Goal: Task Accomplishment & Management: Use online tool/utility

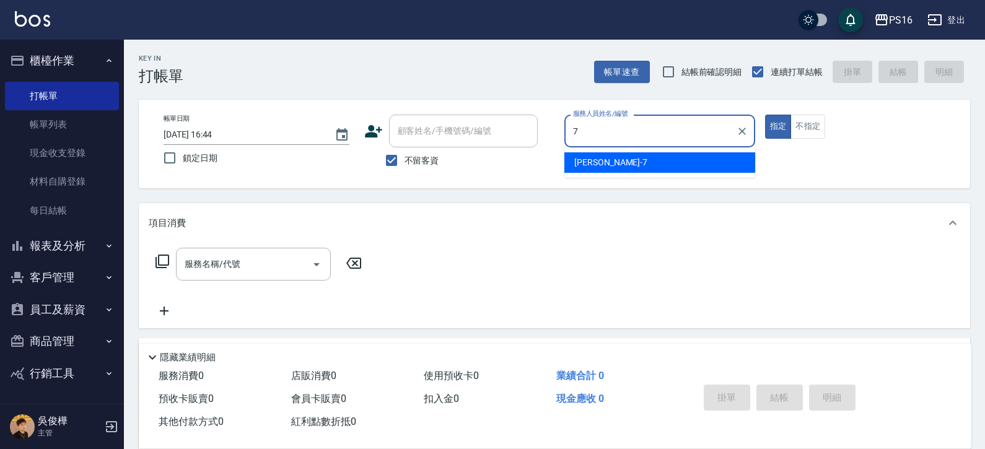
type input "[PERSON_NAME]-7"
type button "true"
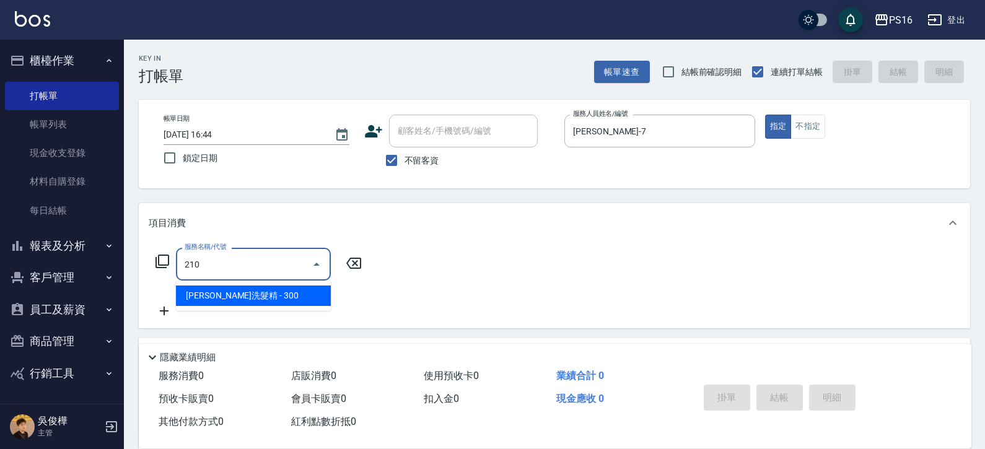
type input "歐娜洗髮精(210)"
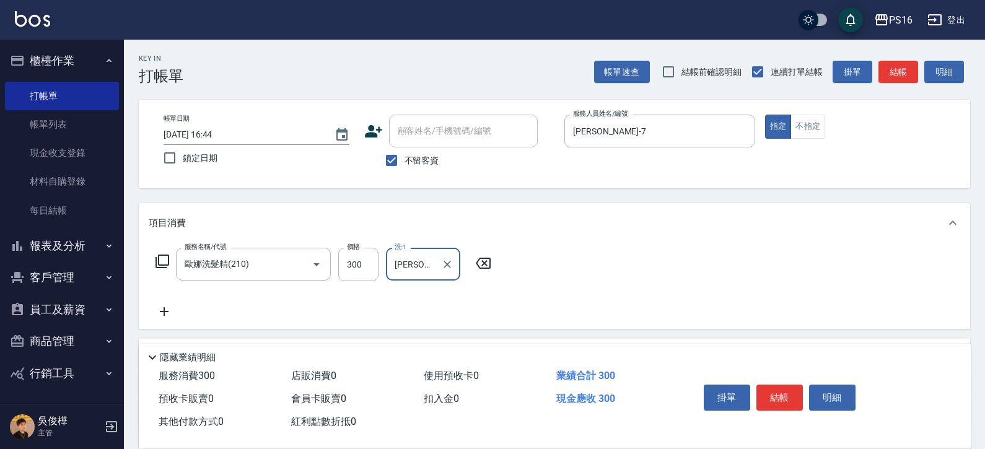
type input "[PERSON_NAME]-21"
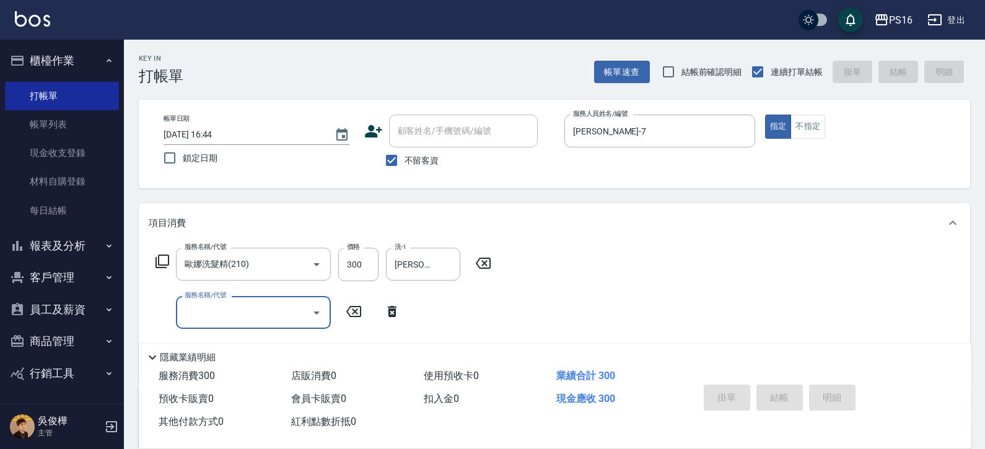
type input "7"
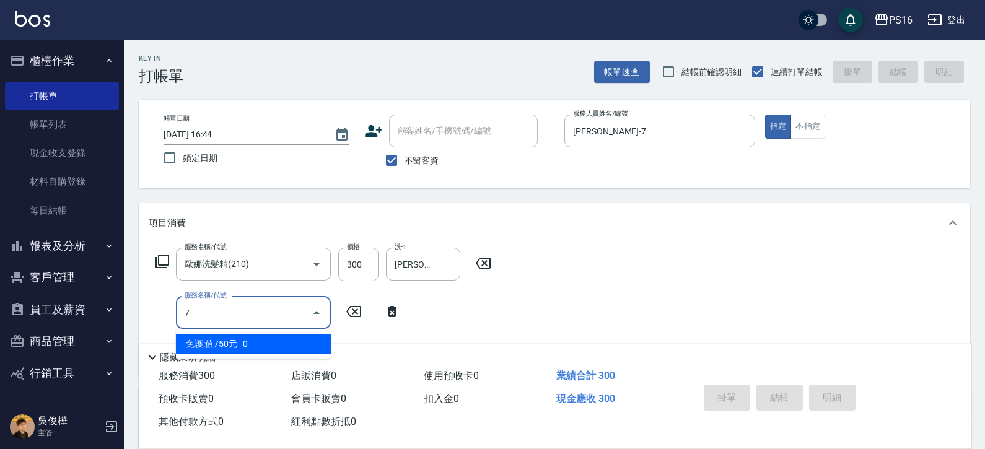
type input "2025/08/21 18:45"
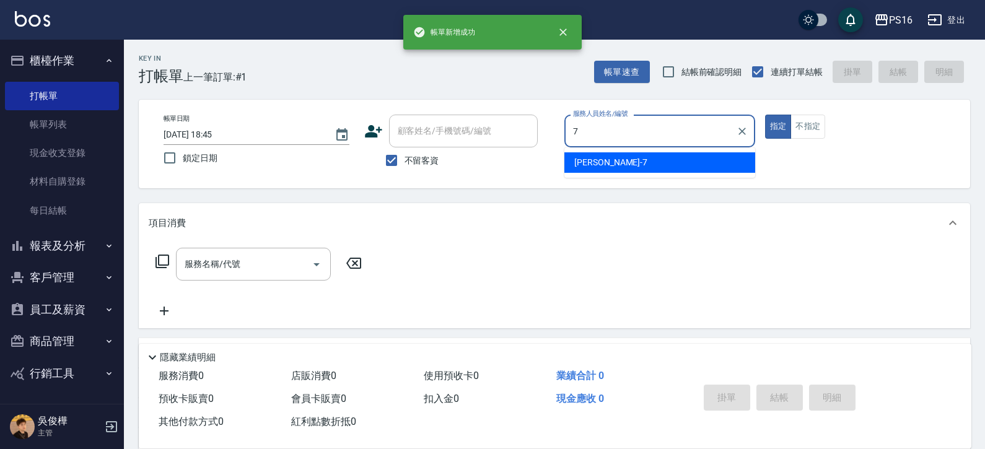
type input "張惠娟-7"
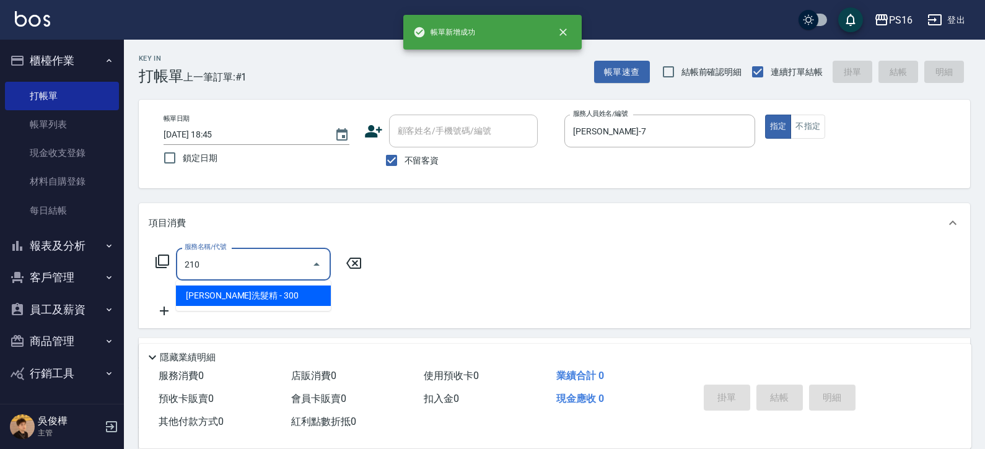
type input "歐娜洗髮精(210)"
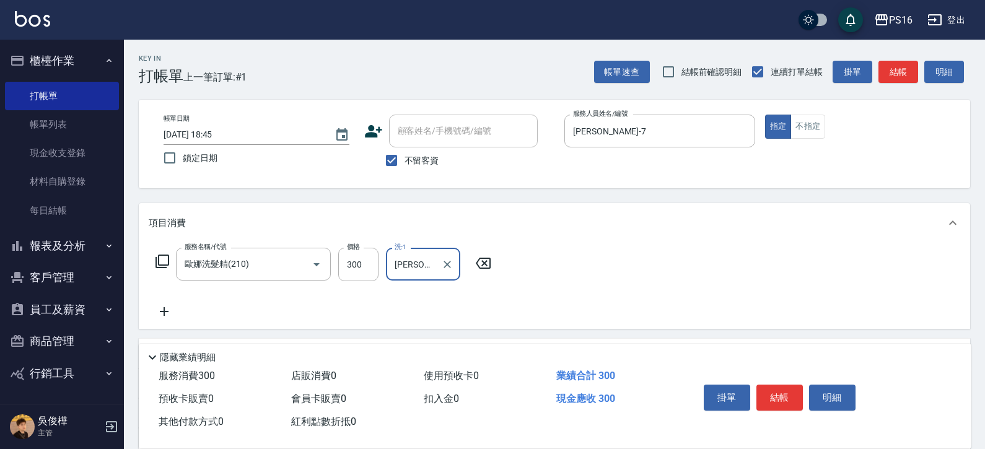
type input "程孜揚-24"
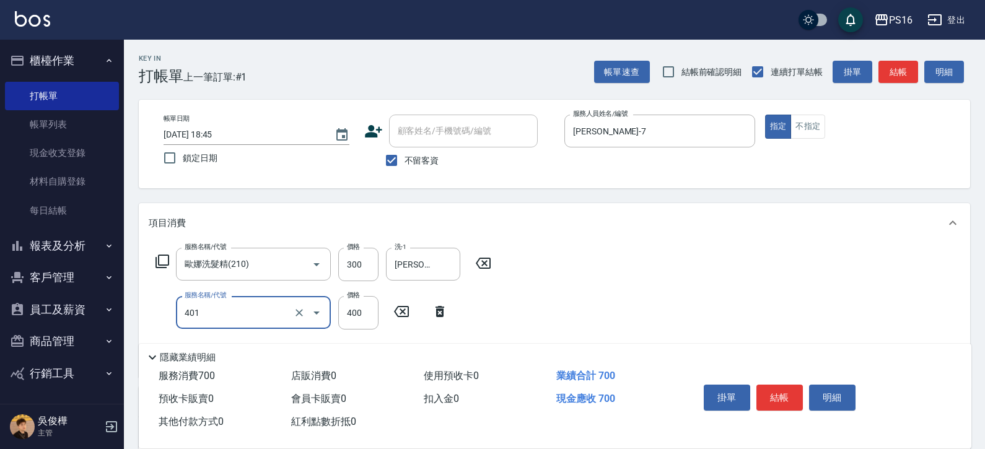
type input "剪髮(401)"
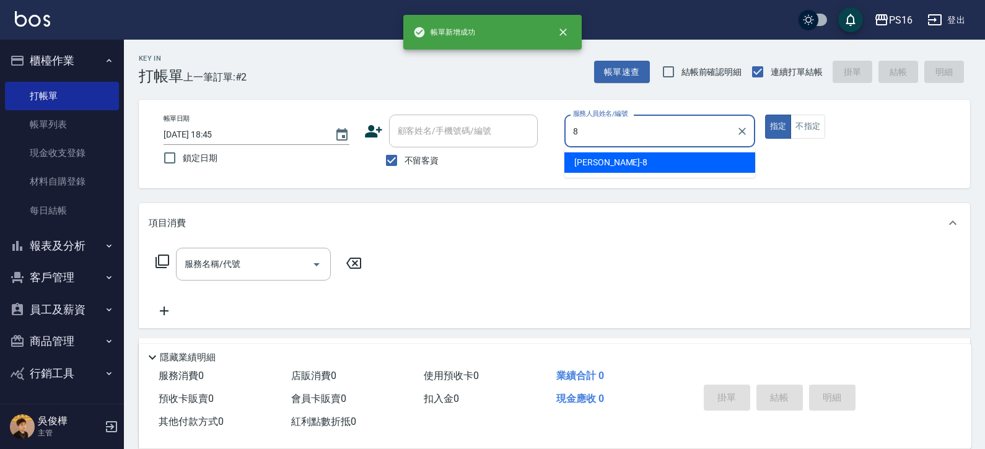
type input "簡君文-8"
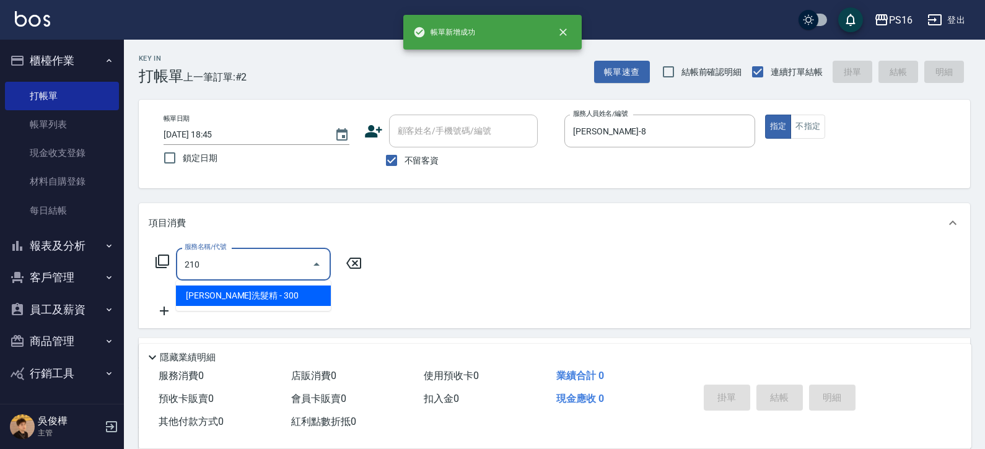
type input "歐娜洗髮精(210)"
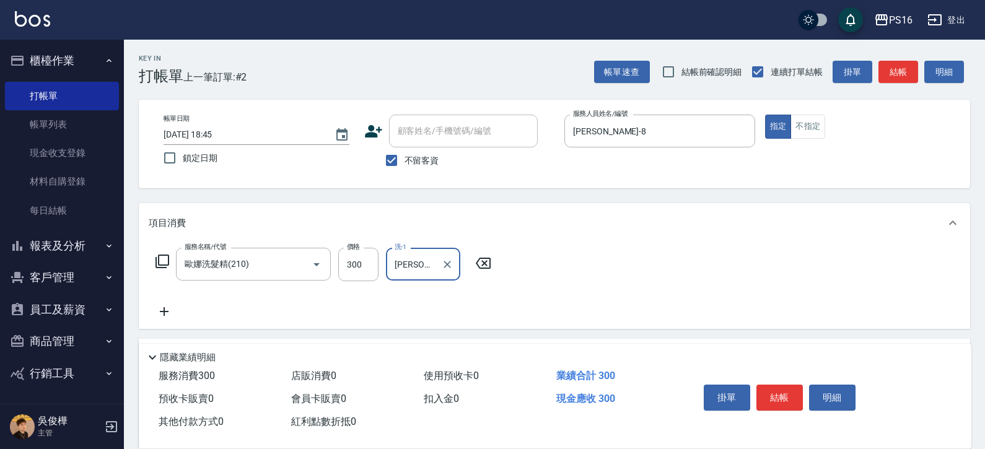
type input "黃姿庭-20"
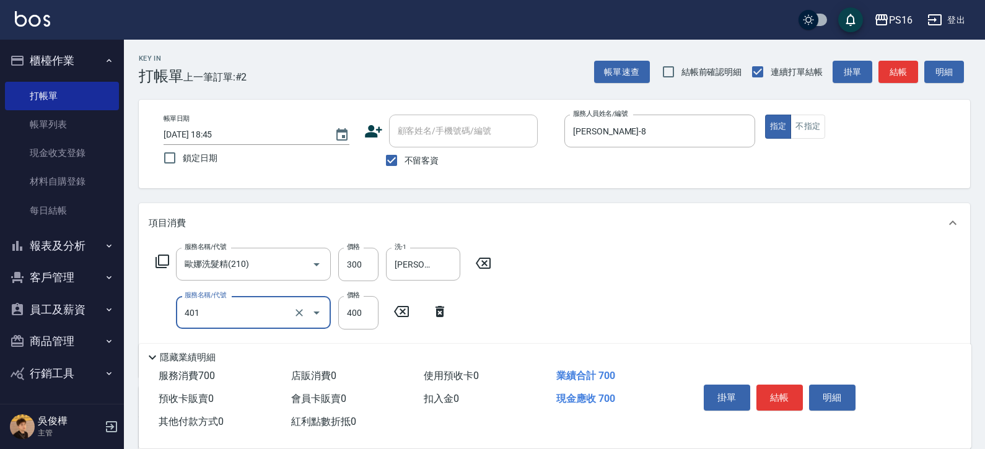
type input "剪髮(401)"
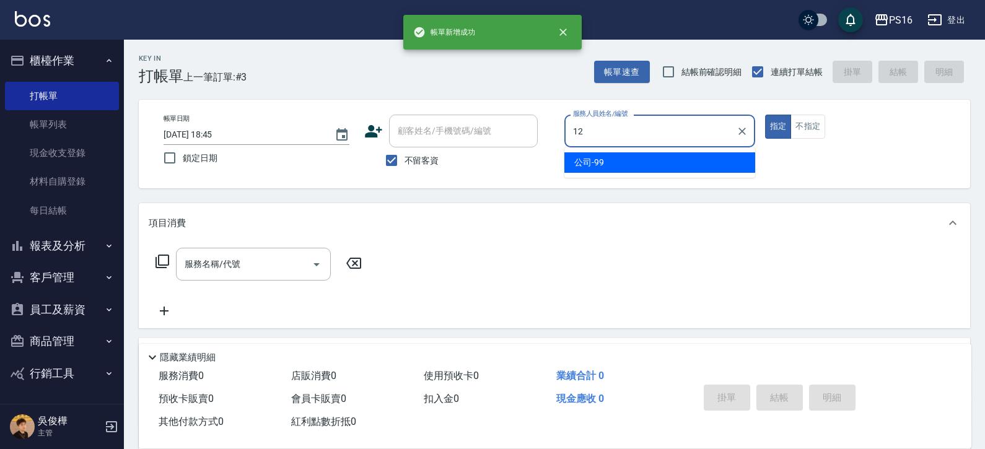
type input "林俞萱-12"
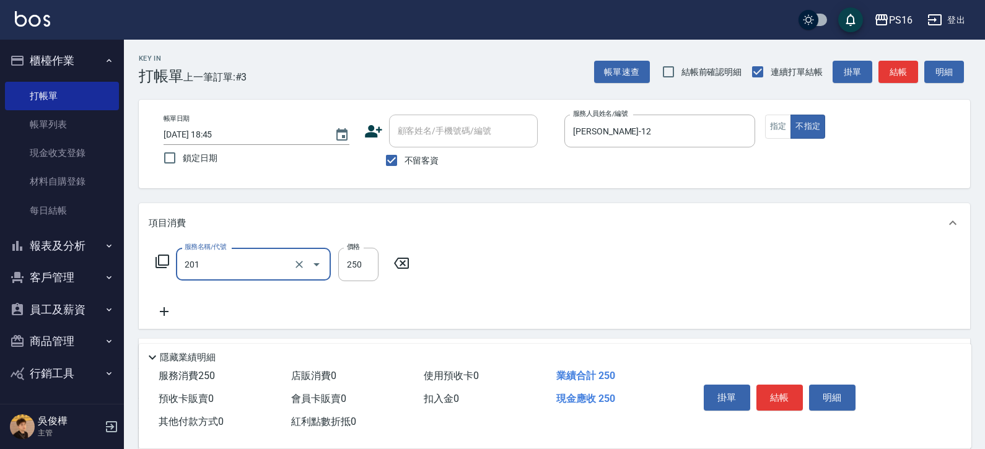
type input "洗髮(201)"
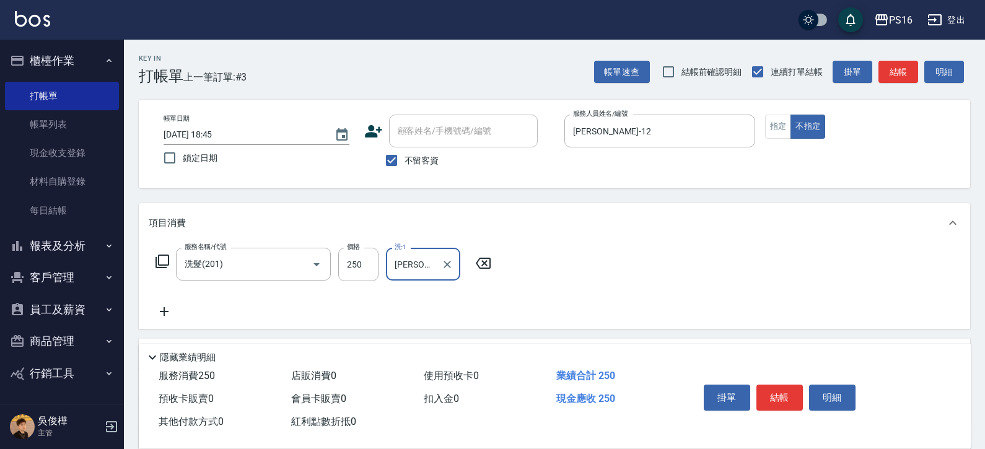
type input "林俞萱-12"
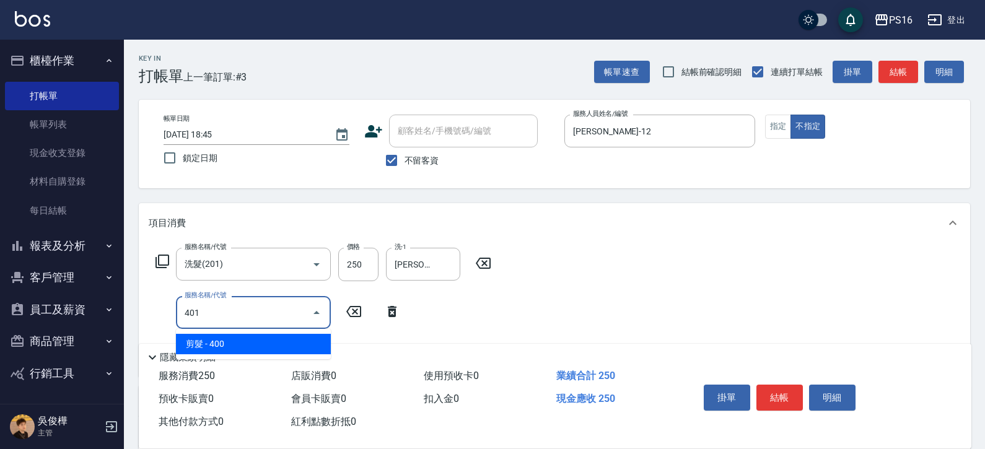
type input "剪髮(401)"
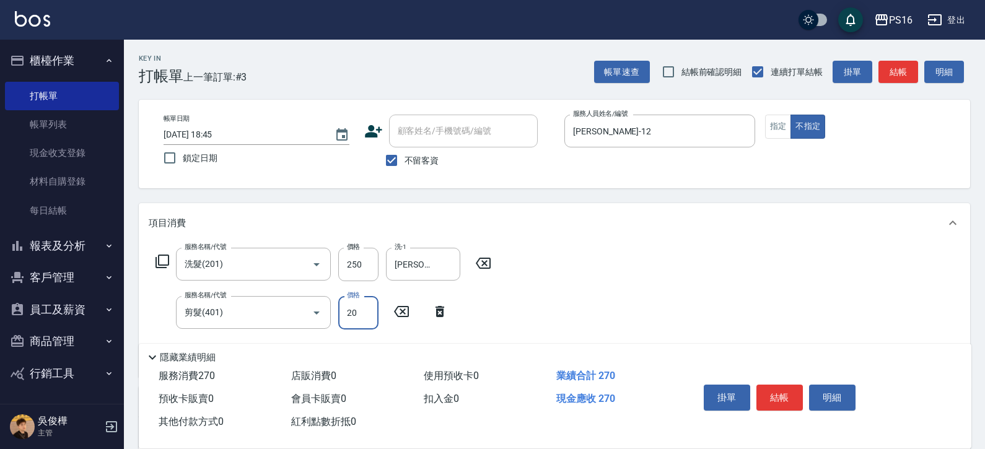
type input "200"
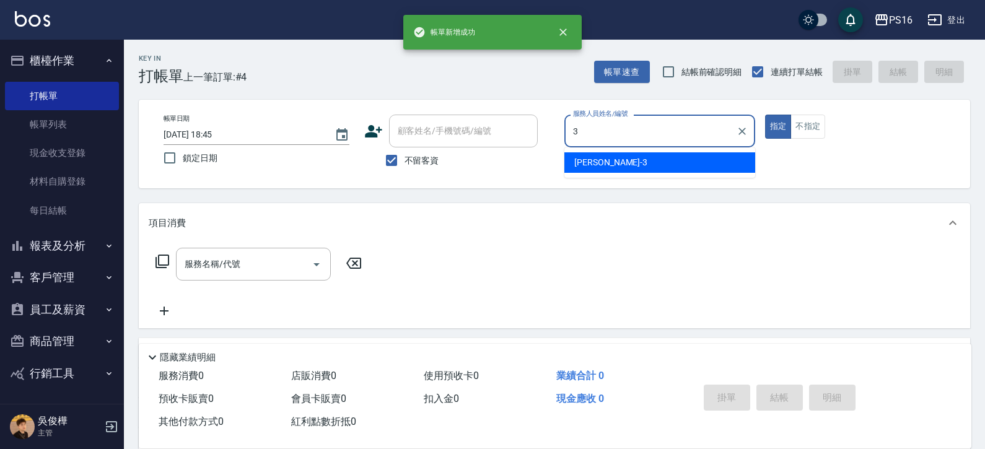
type input "簡伃伶-3"
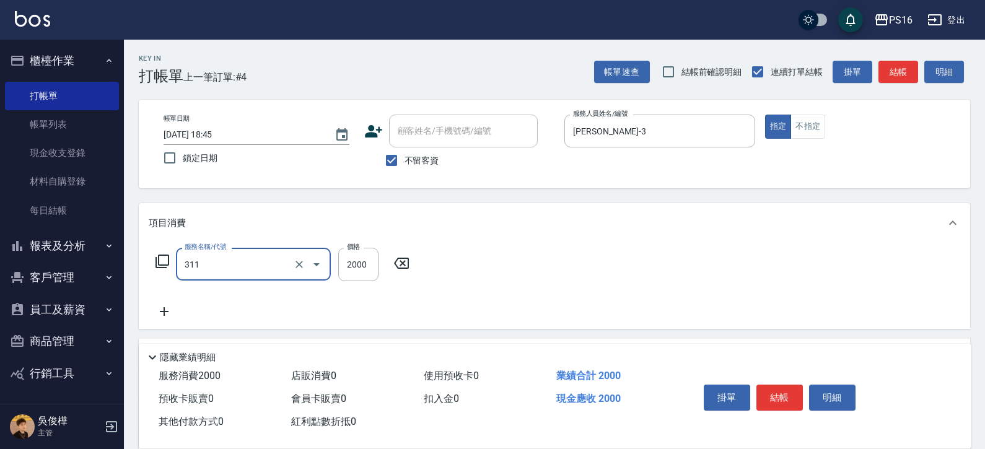
type input "生化離子燙2000(311)"
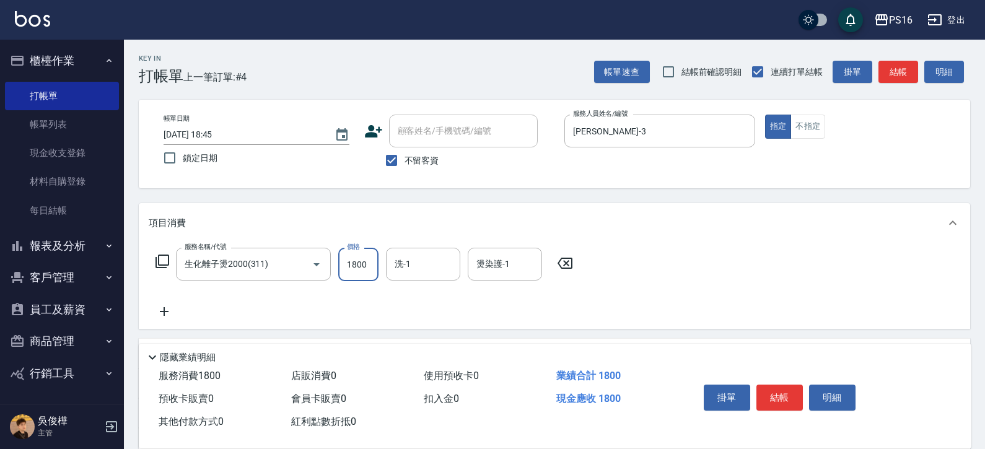
type input "1800"
type input "簡伃伶-3"
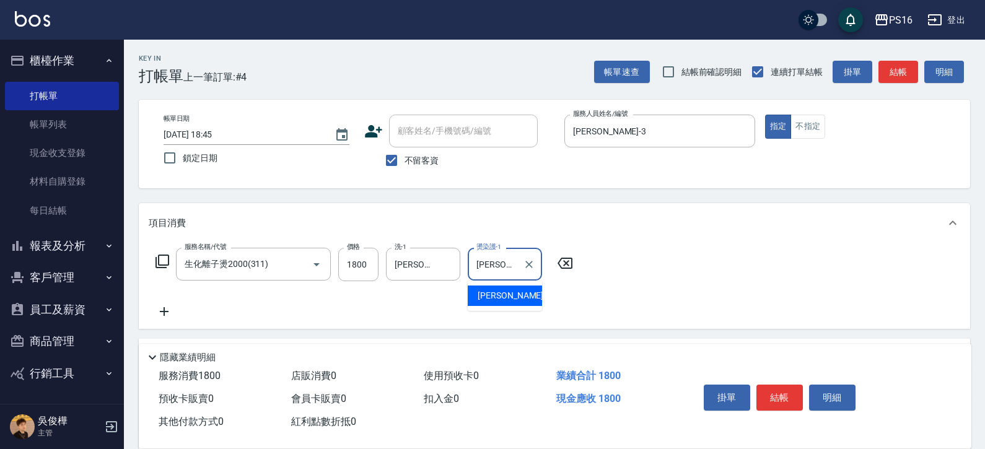
type input "簡伃伶-3"
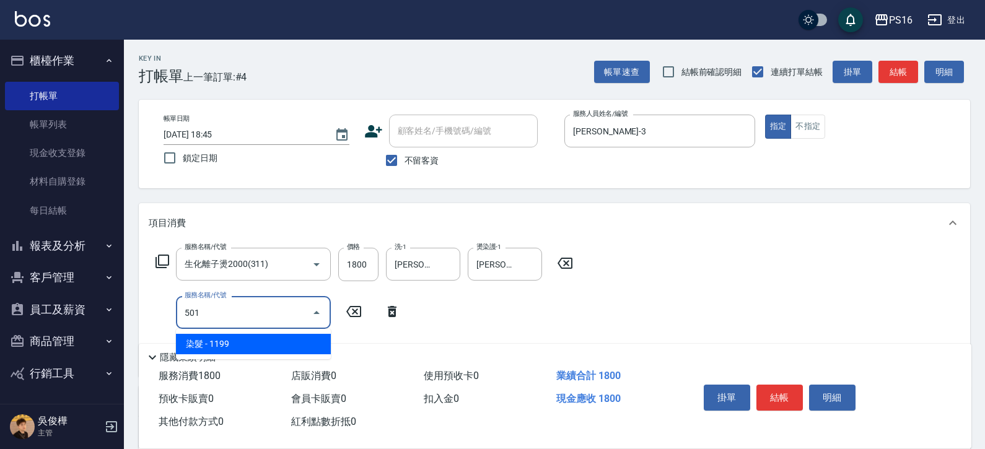
type input "染髮(501)"
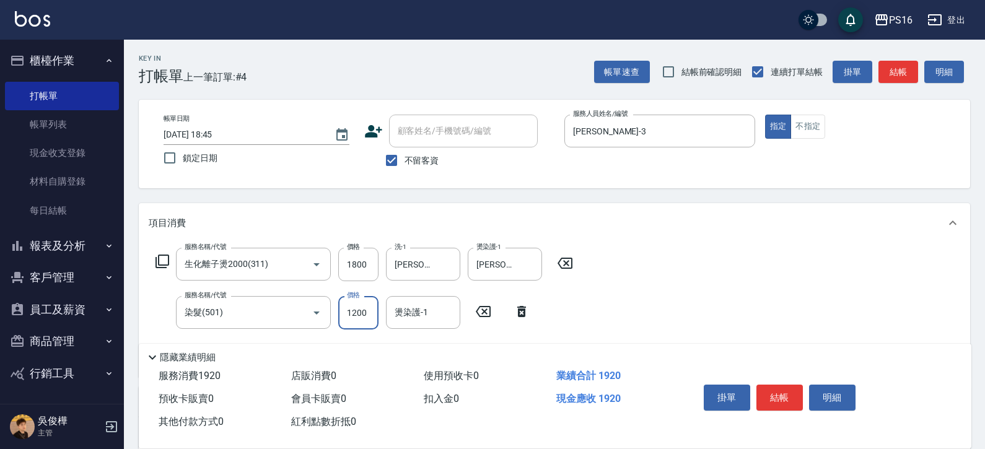
type input "1200"
type input "簡伃伶-3"
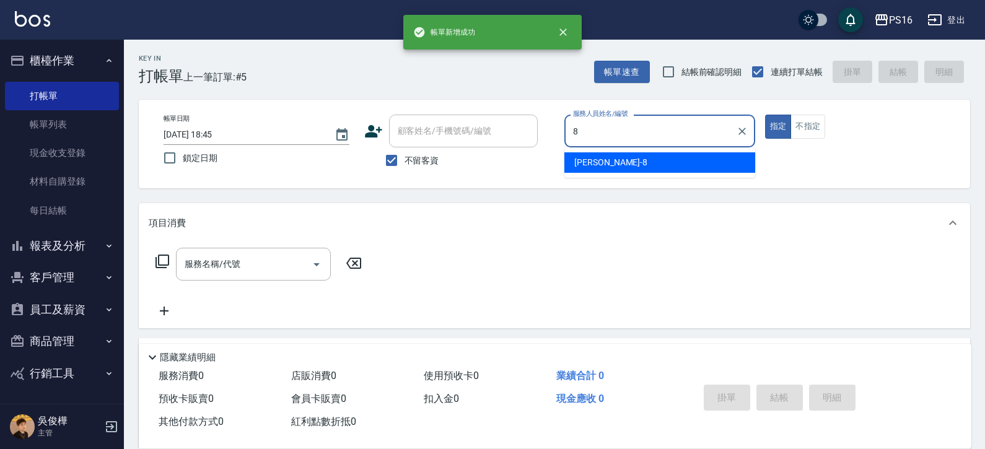
type input "簡君文-8"
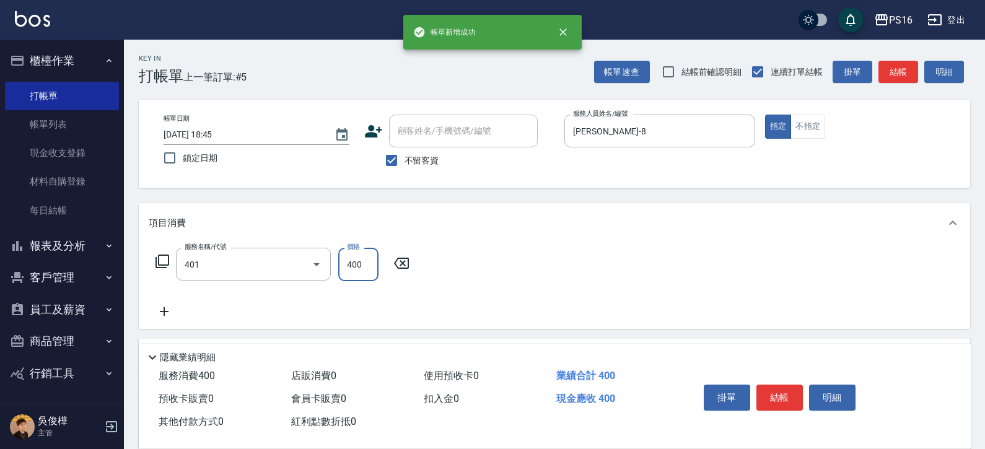
type input "剪髮(401)"
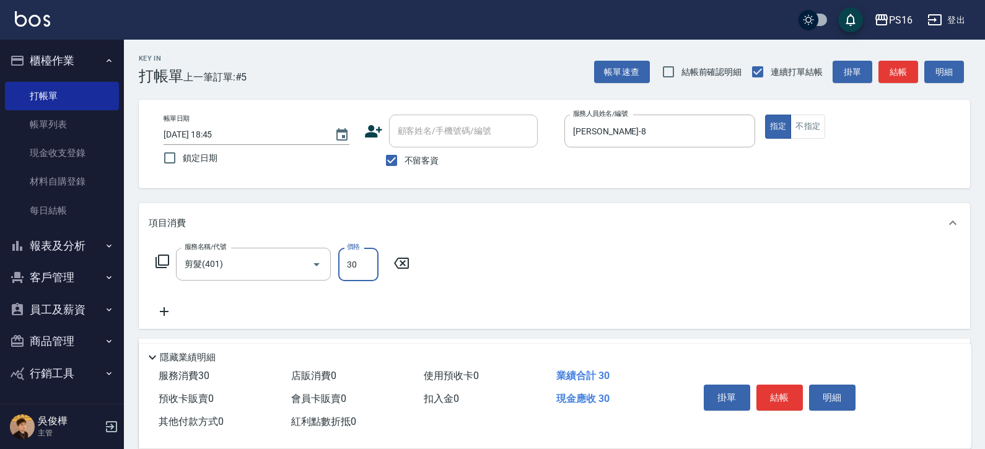
type input "300"
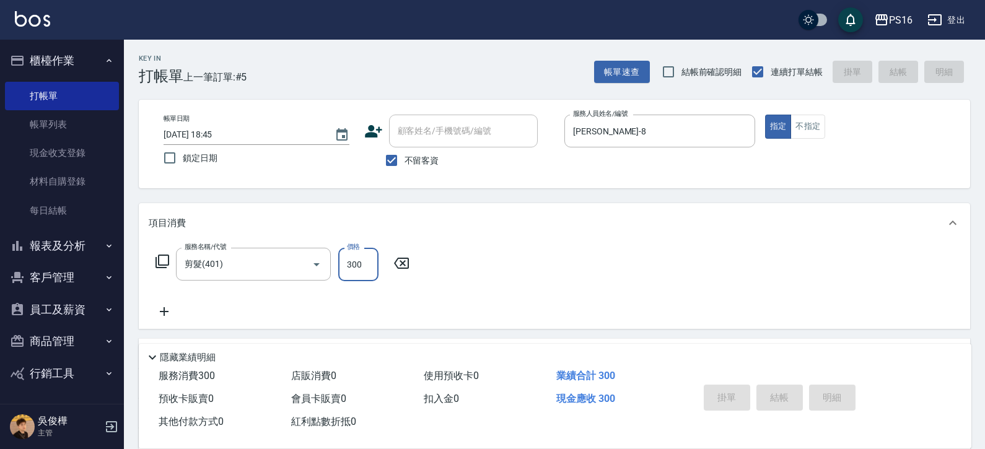
type input "2025/08/21 18:46"
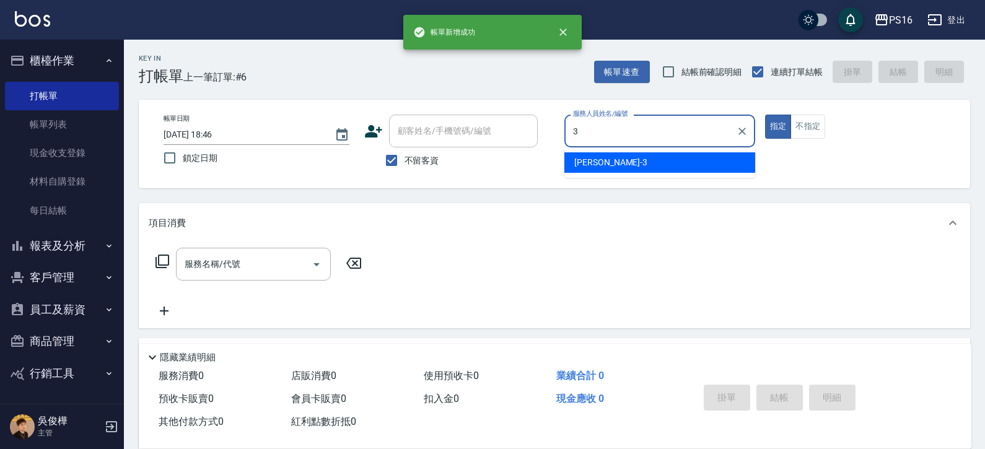
type input "簡伃伶-3"
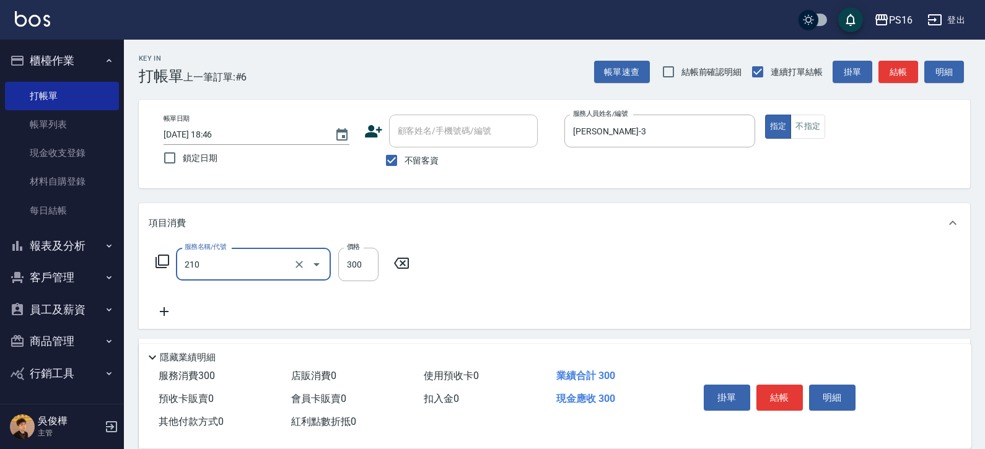
type input "歐娜洗髮精(210)"
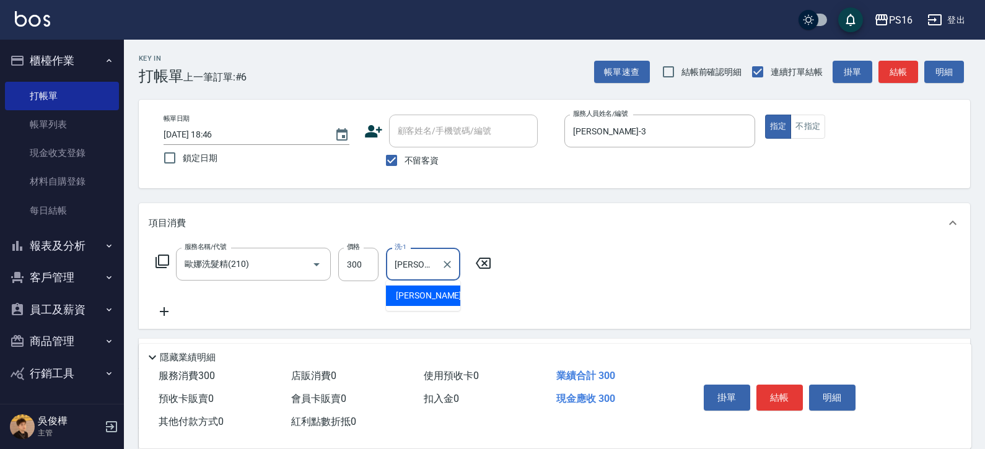
type input "程孜揚-24"
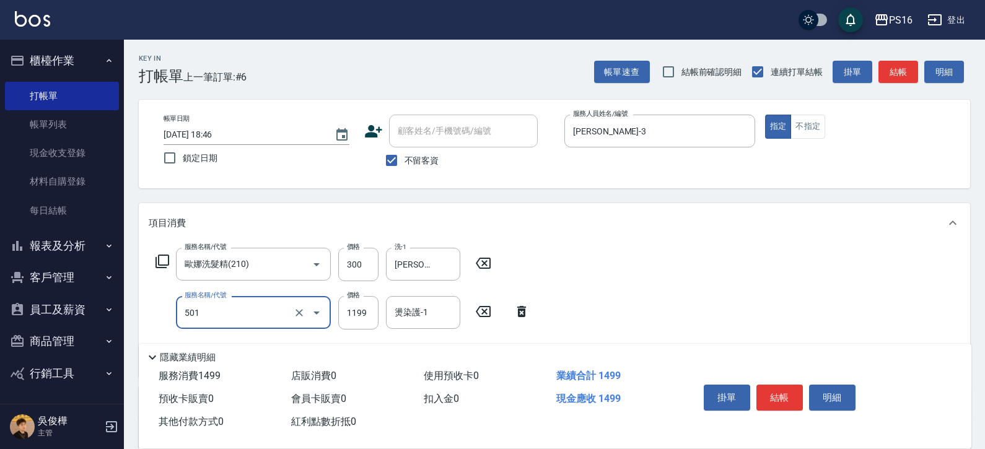
type input "染髮(501)"
type input "1299"
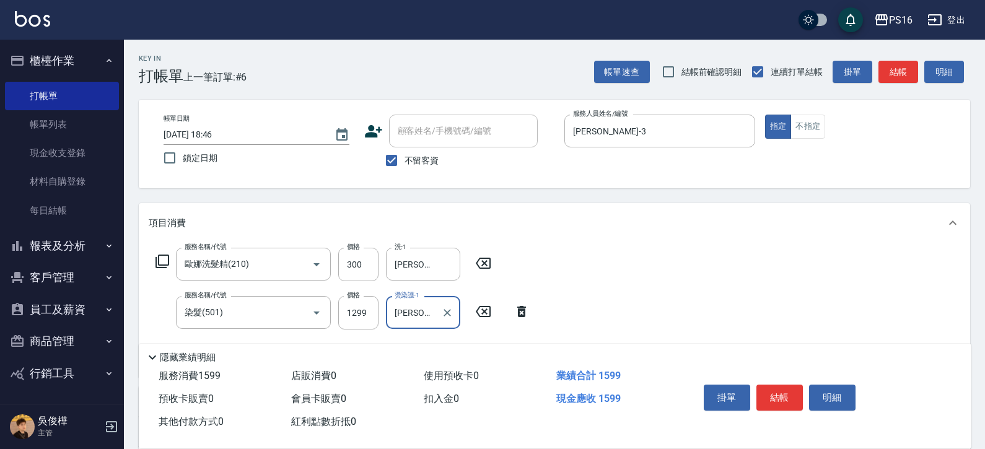
type input "簡伃伶-3"
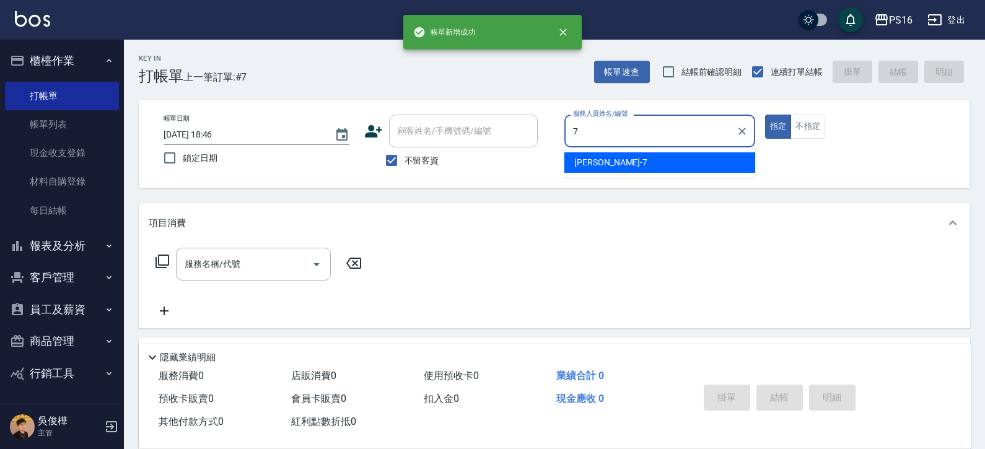
type input "張惠娟-7"
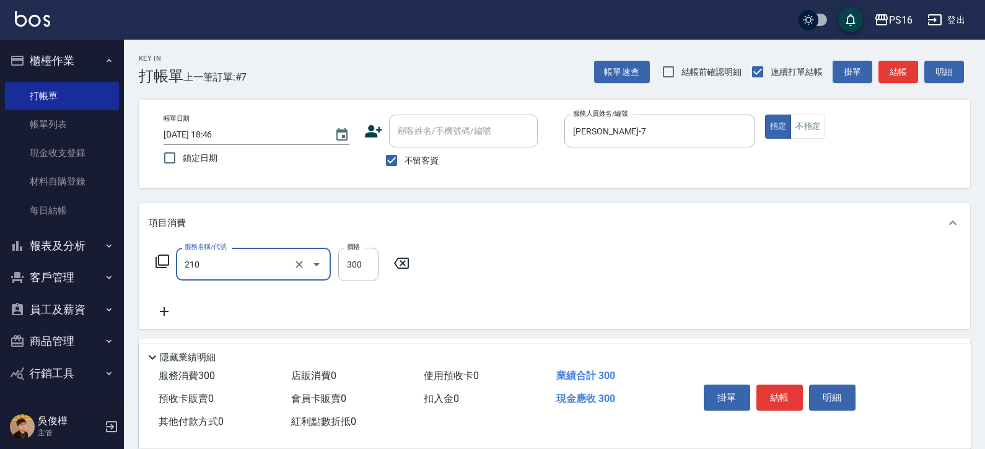
type input "歐娜洗髮精(210)"
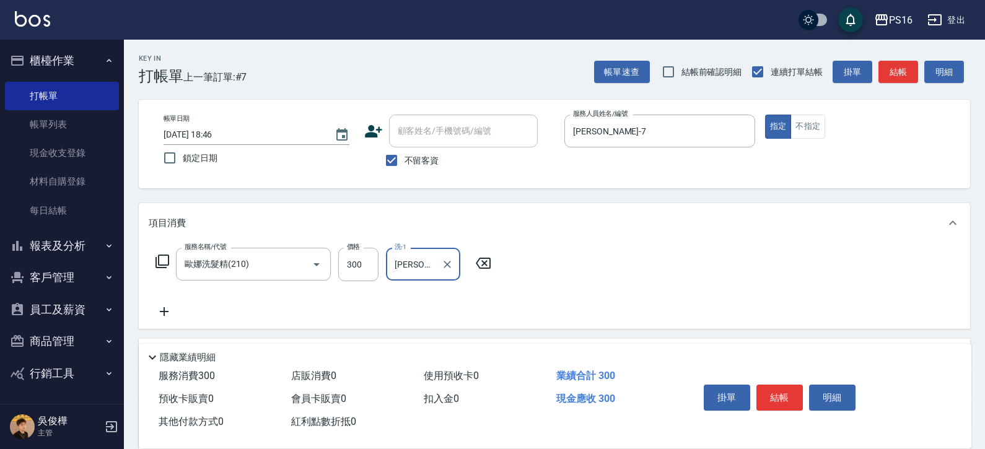
type input "林裕芳-21"
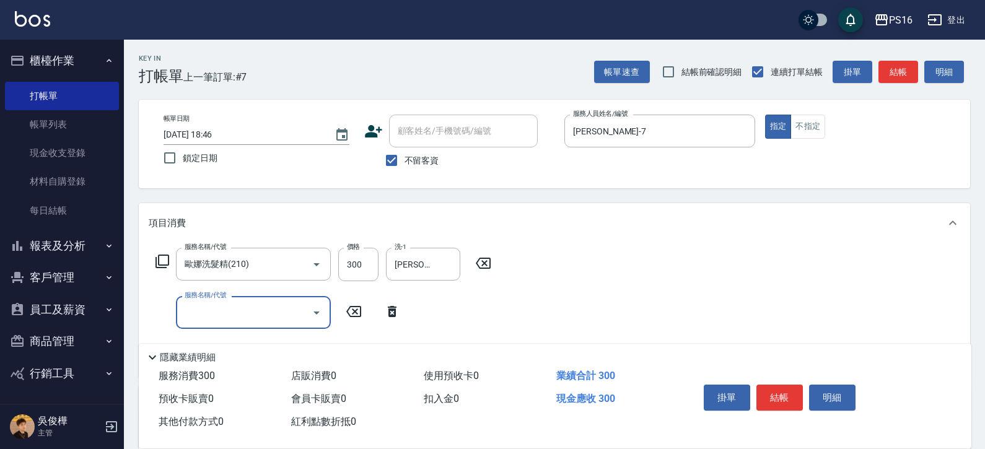
type input "4"
type input "染髮(501)"
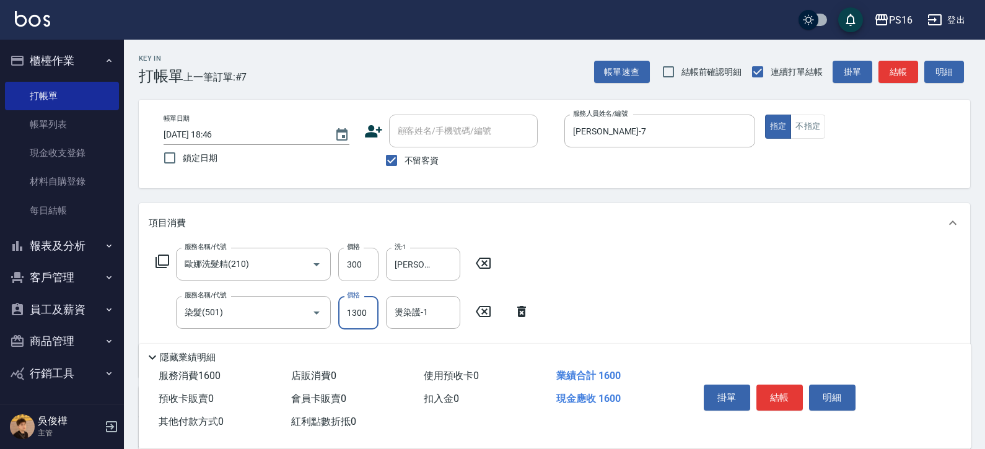
type input "1300"
type input "林裕芳-21"
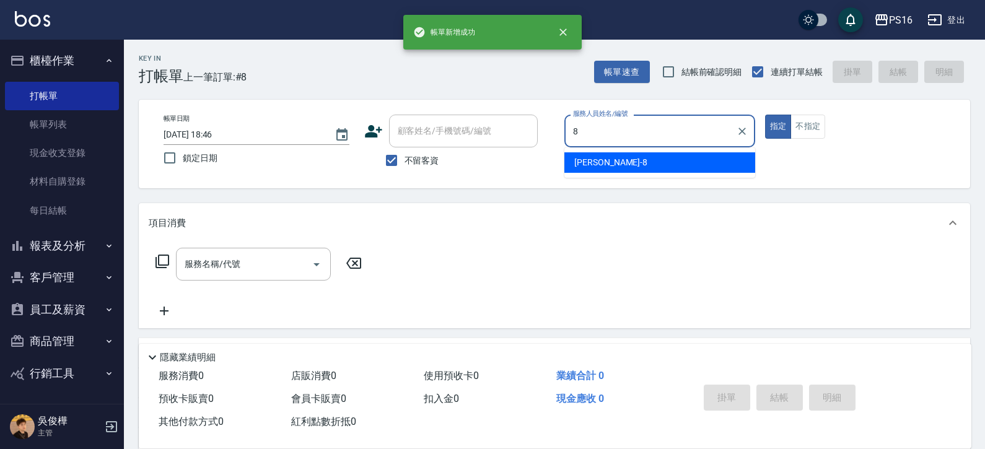
type input "簡君文-8"
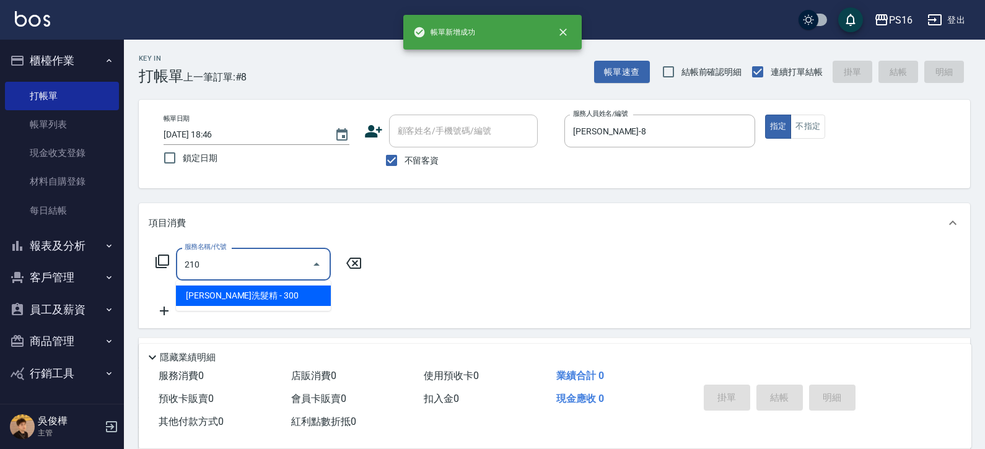
type input "歐娜洗髮精(210)"
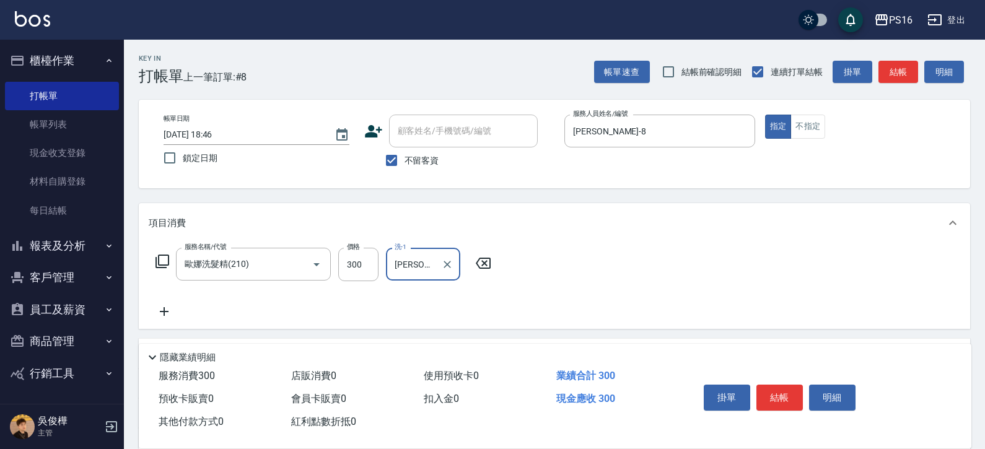
type input "黃姿庭-20"
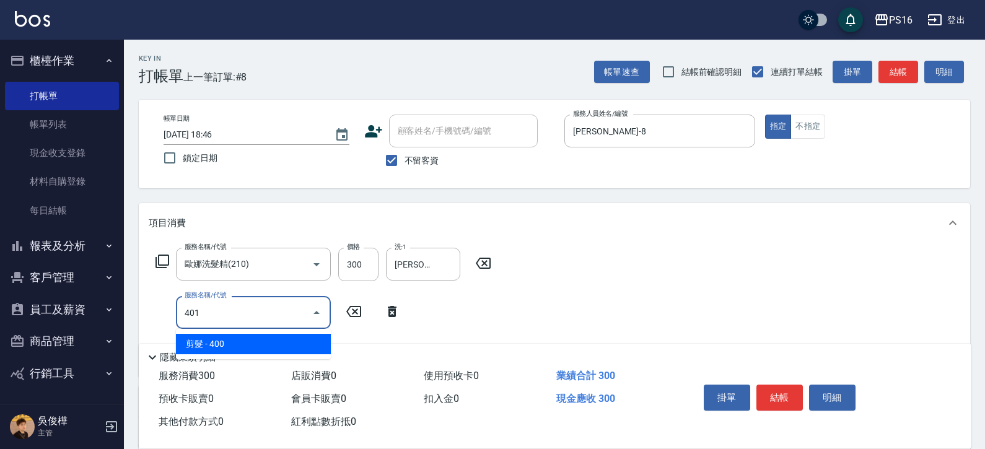
type input "剪髮(401)"
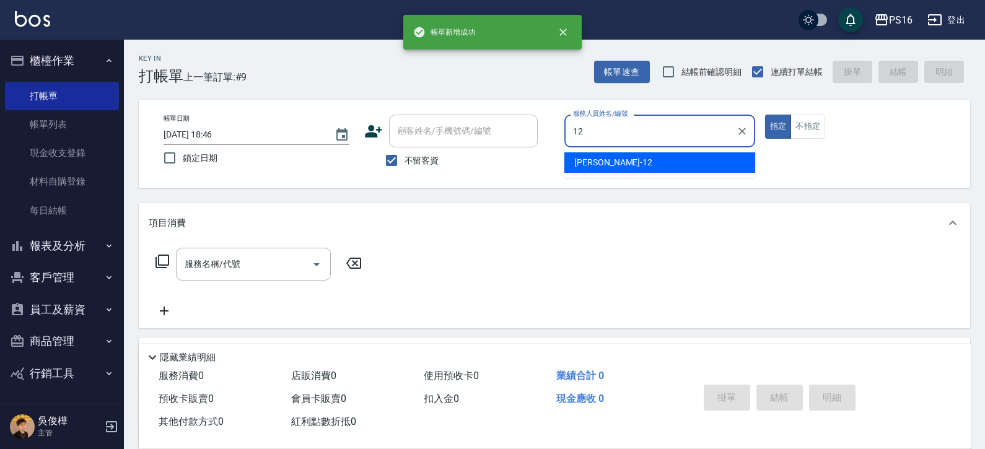
type input "林俞萱-12"
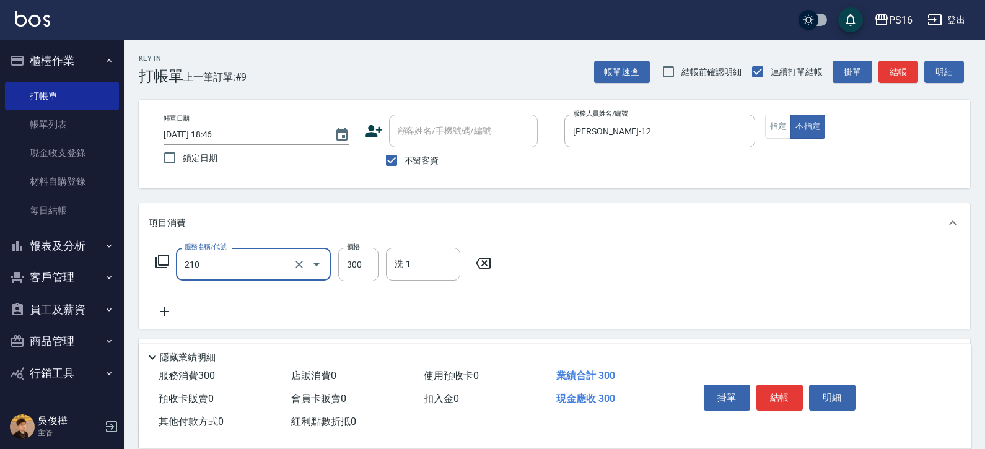
type input "歐娜洗髮精(210)"
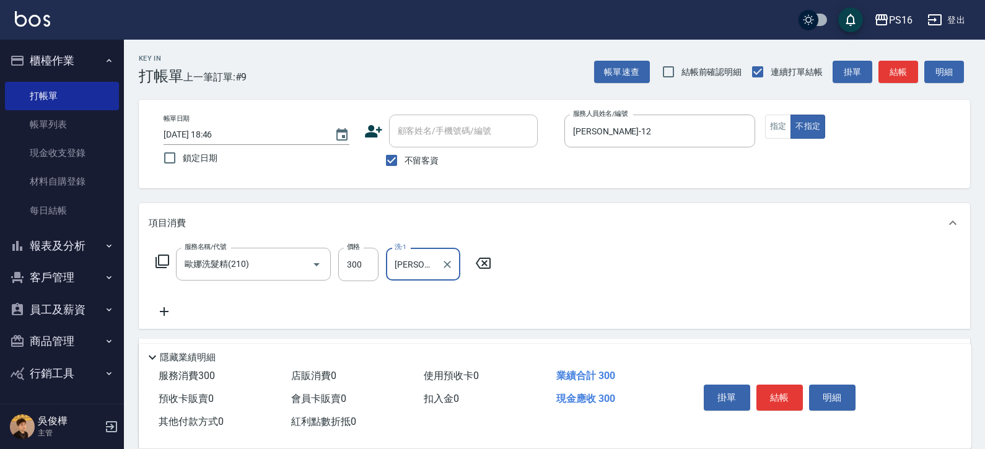
type input "林裕芳-21"
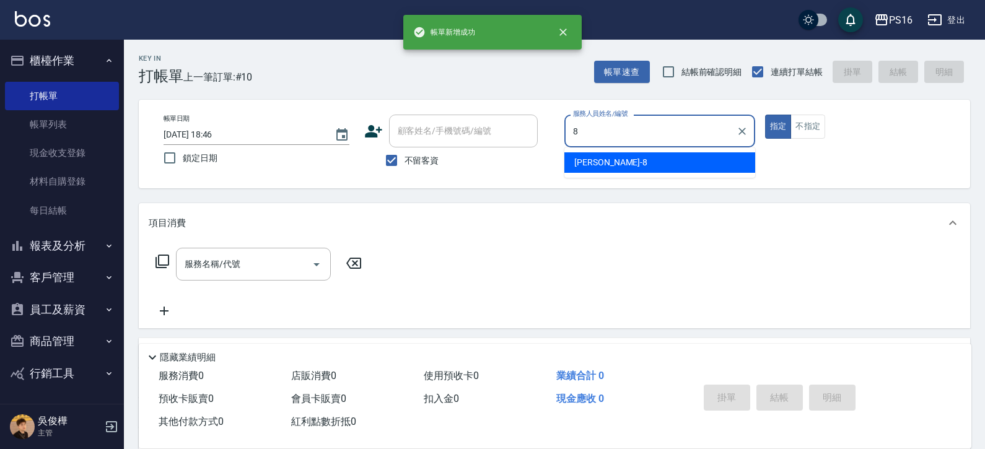
type input "簡君文-8"
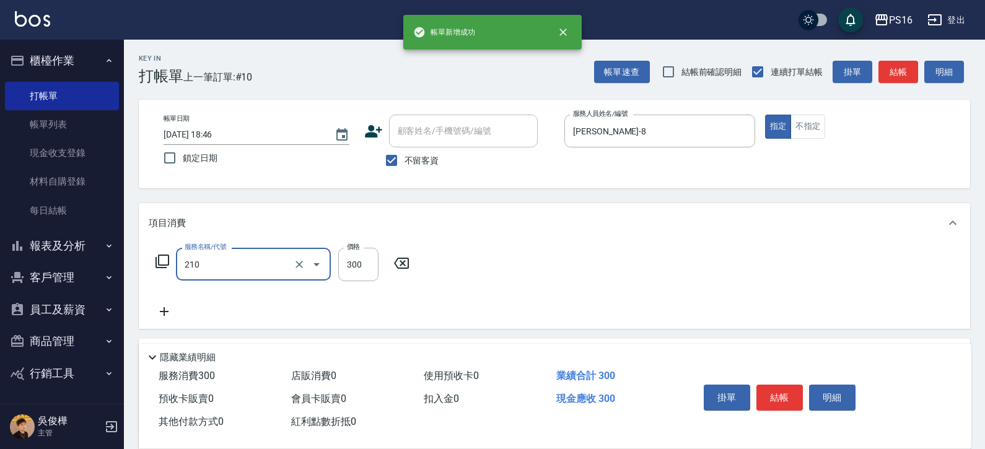
type input "歐娜洗髮精(210)"
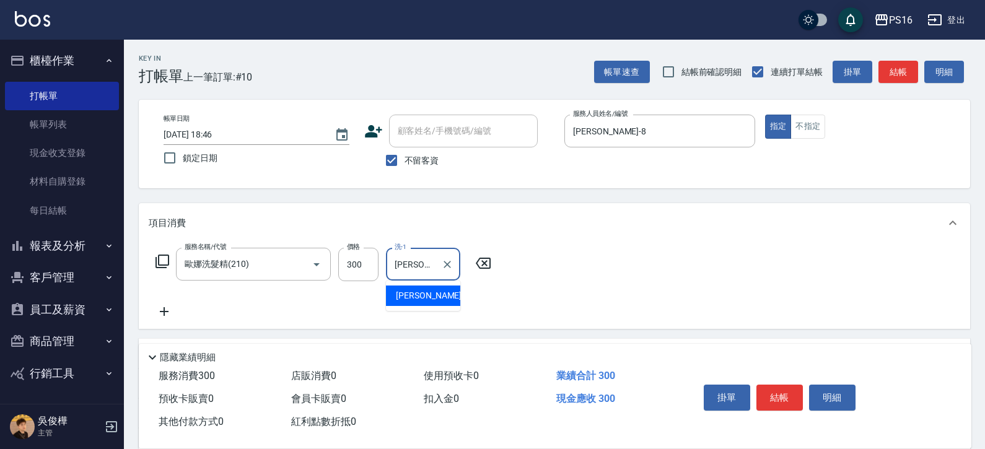
type input "黃姿庭-20"
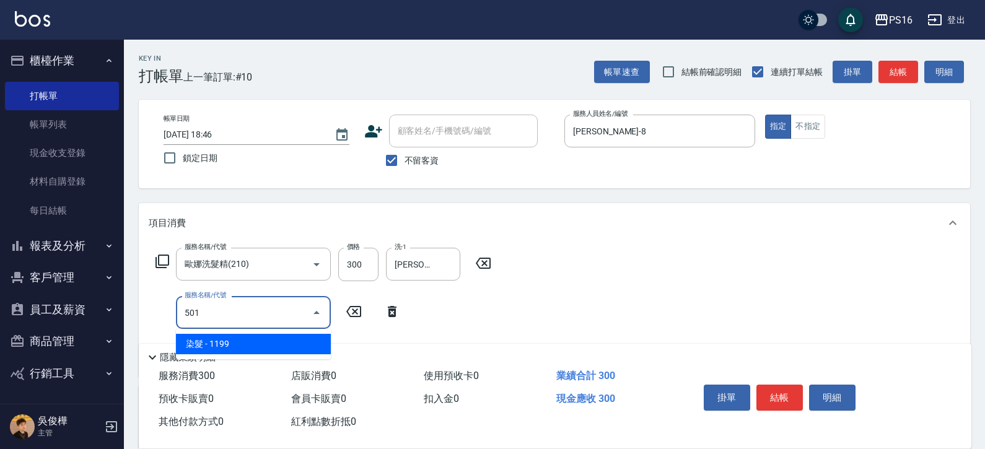
type input "染髮(501)"
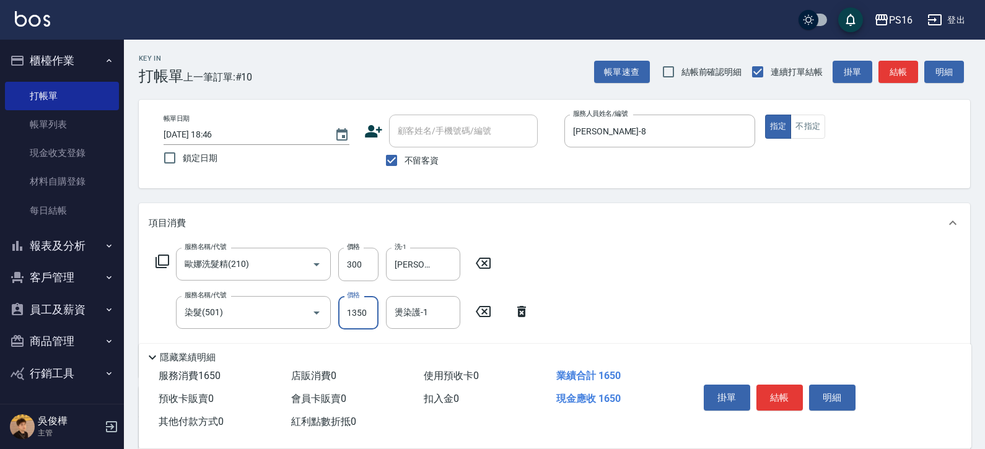
type input "1350"
type input "黃姿庭-20"
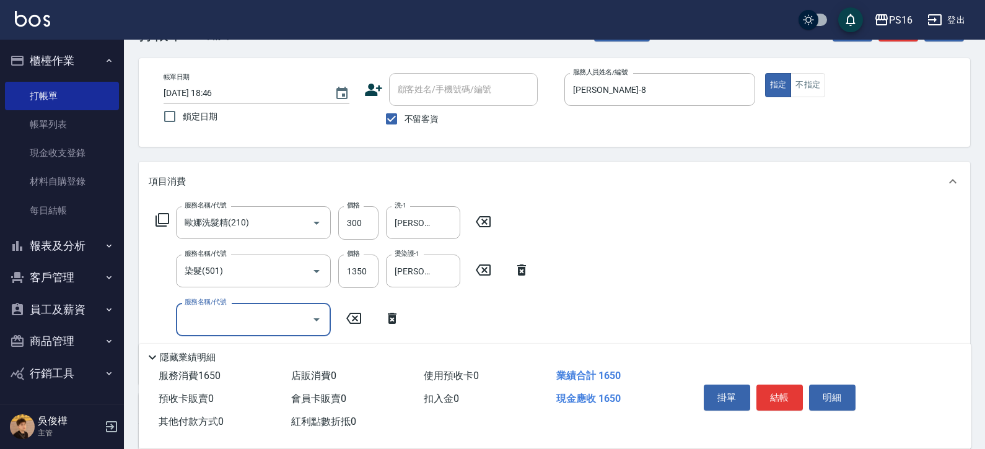
scroll to position [43, 0]
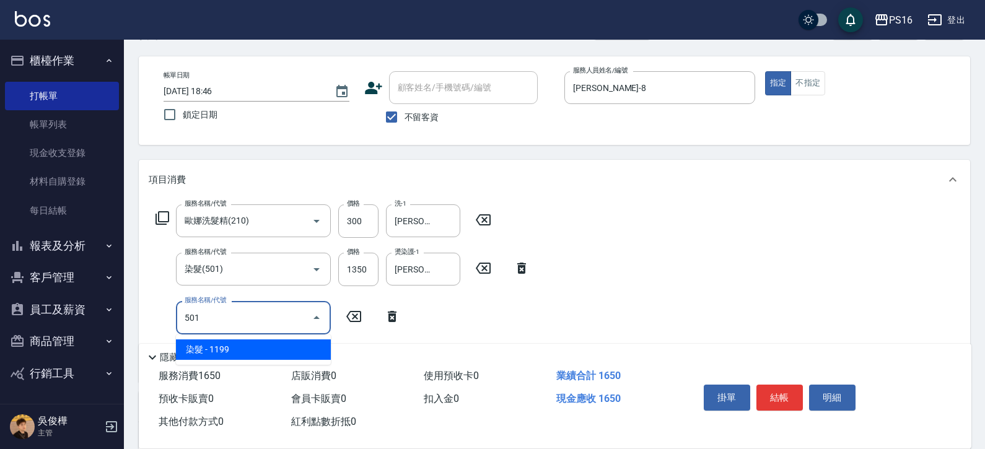
type input "染髮(501)"
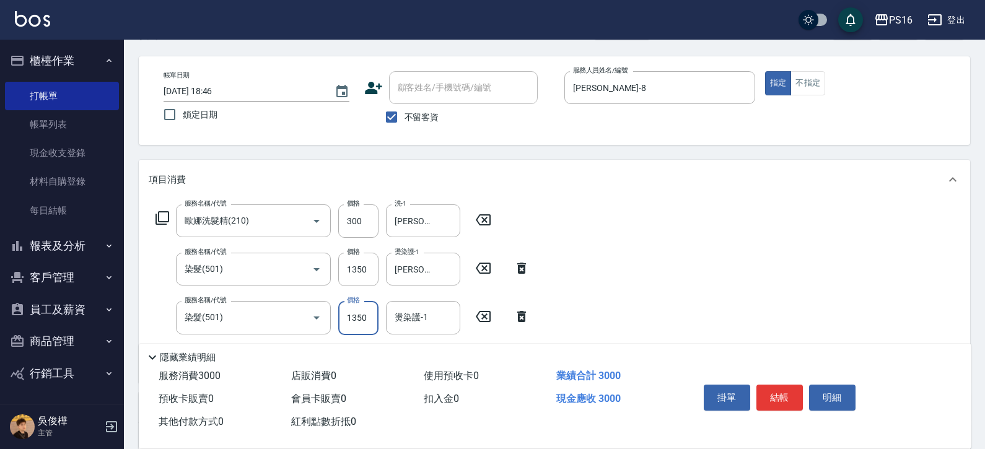
type input "1350"
click at [441, 316] on input "燙染護-1" at bounding box center [423, 318] width 63 height 22
type input "黃姿庭-20"
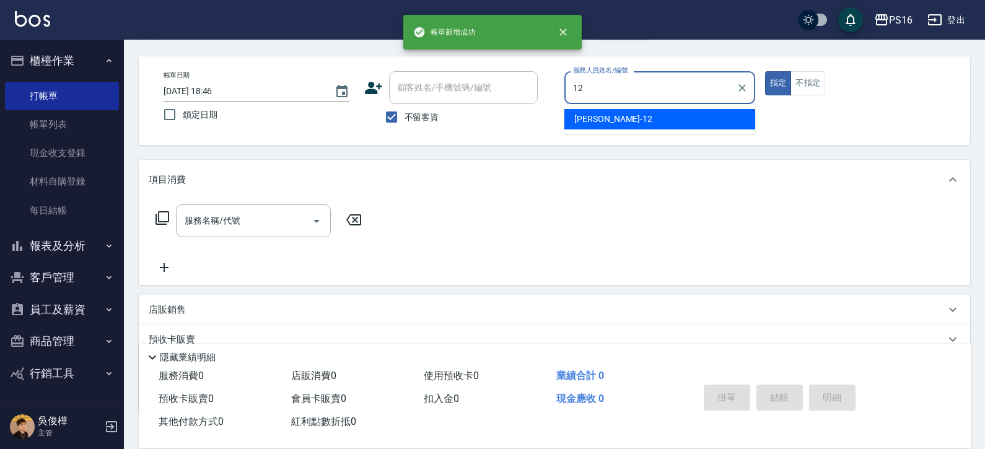
type input "林俞萱-12"
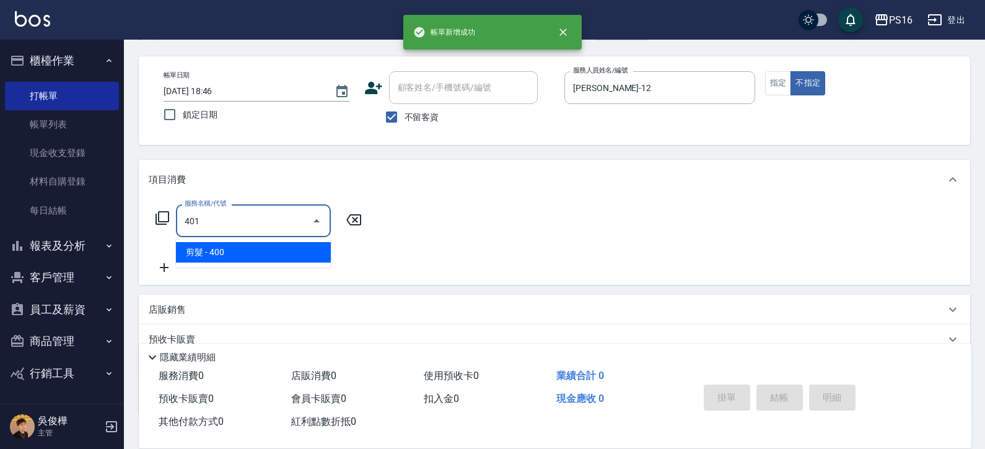
type input "剪髮(401)"
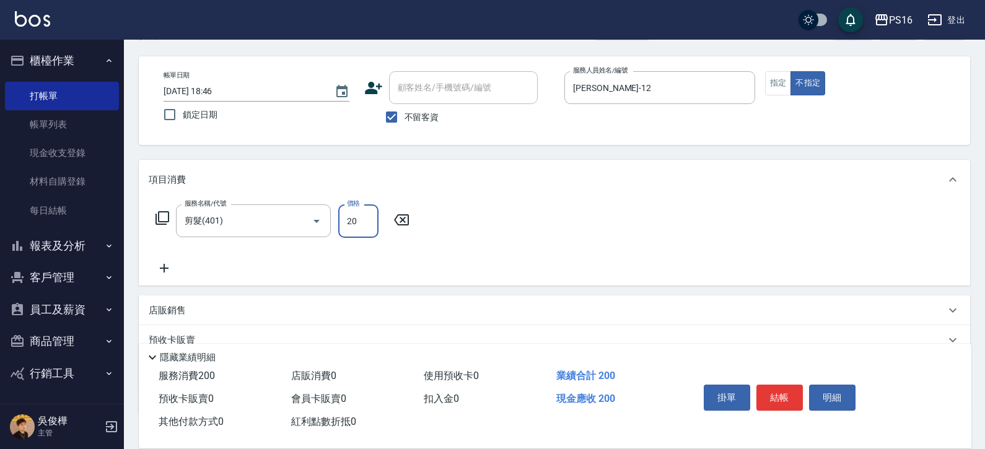
type input "200"
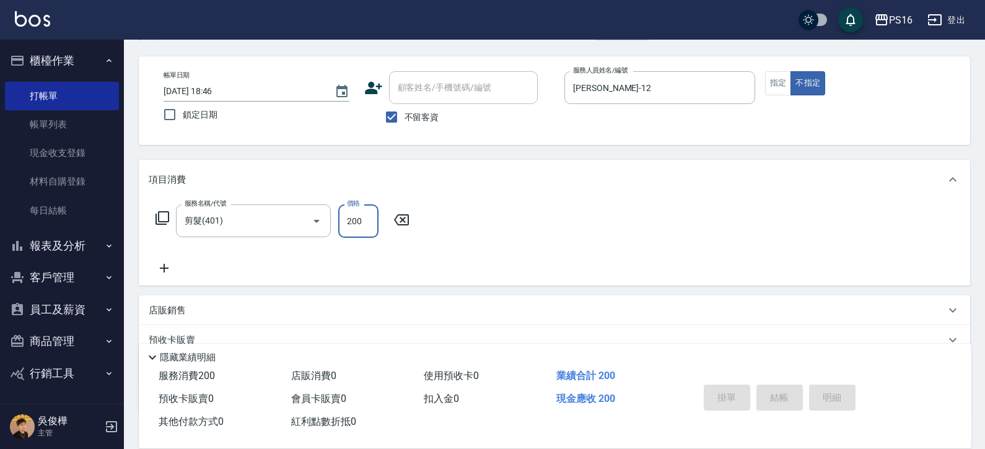
type input "2025/08/21 18:47"
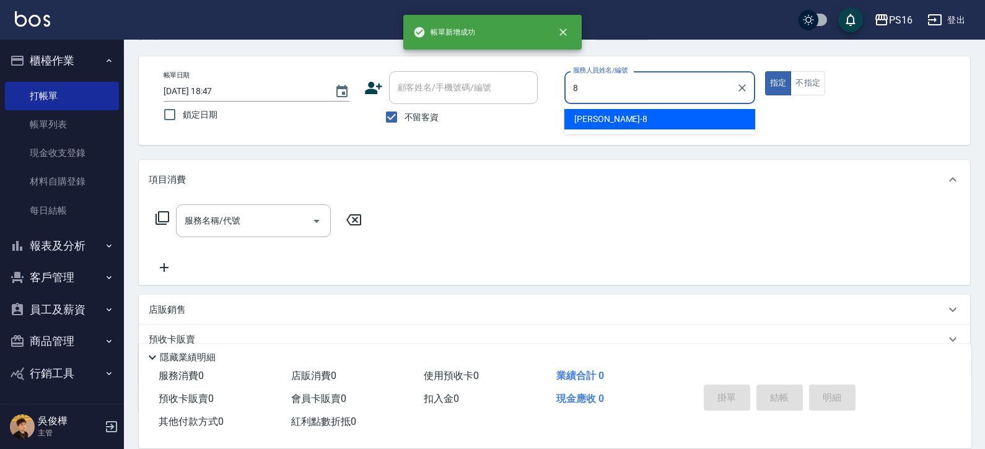
type input "簡君文-8"
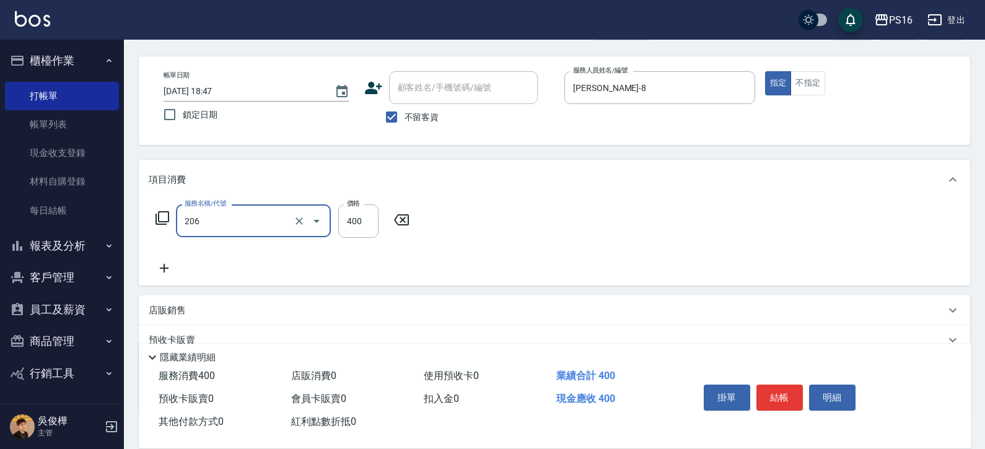
type input "健康洗(206)"
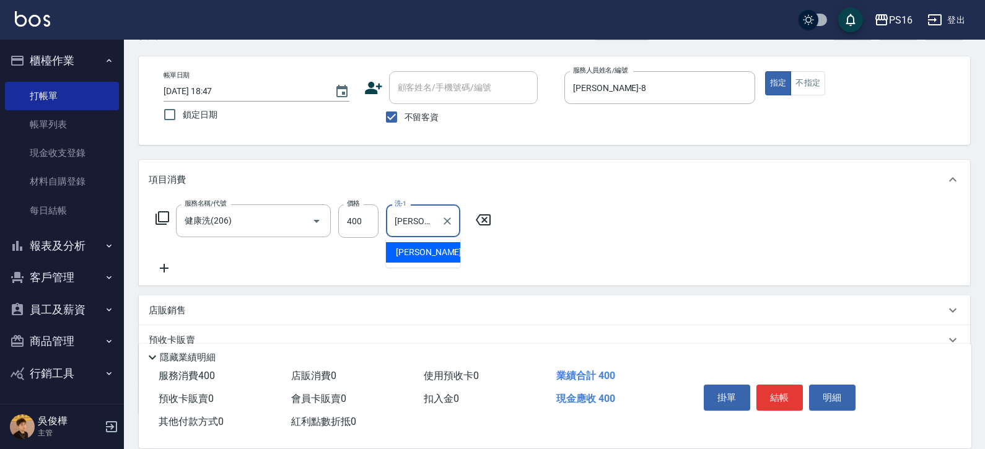
type input "程孜揚-24"
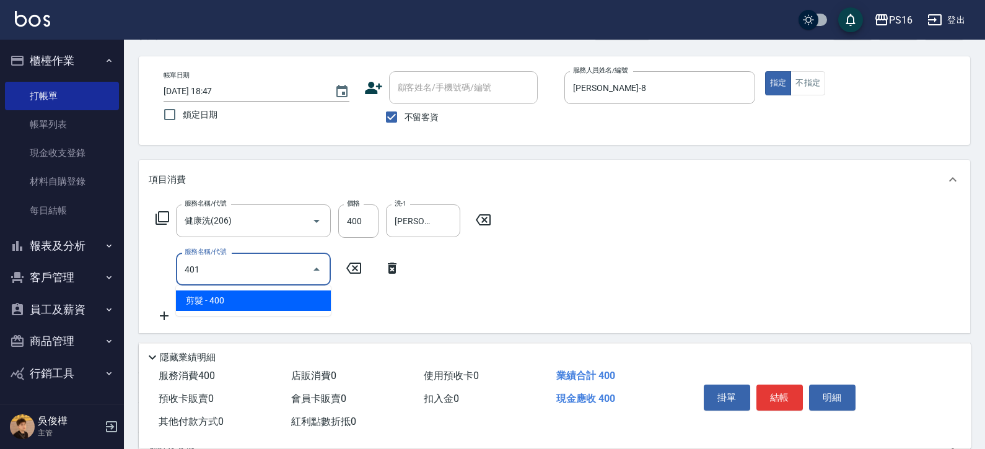
type input "剪髮(401)"
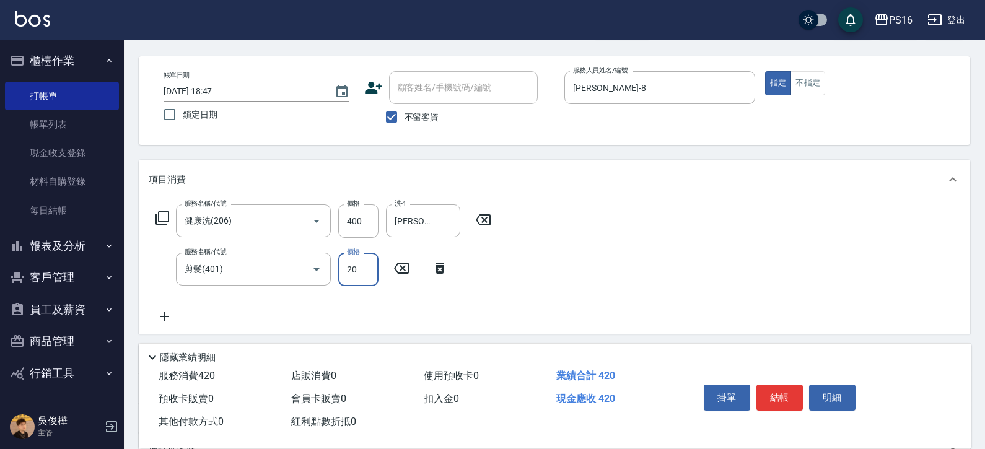
type input "200"
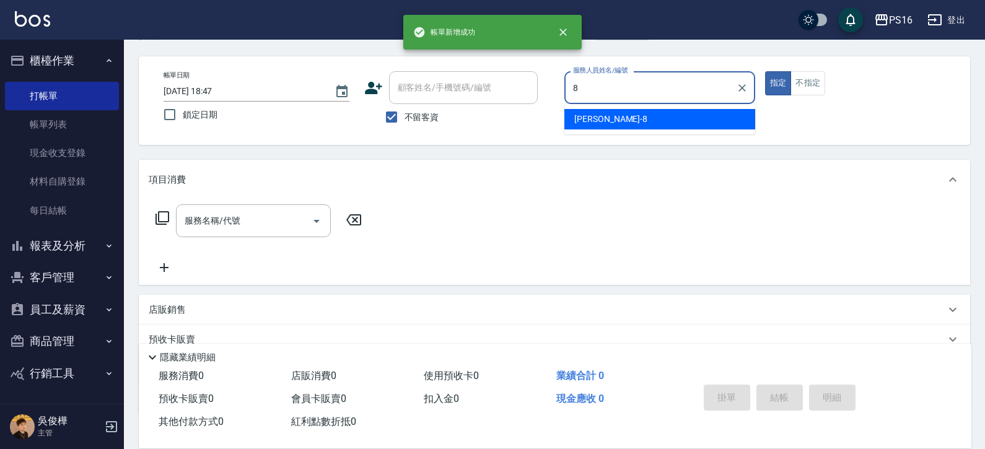
type input "簡君文-8"
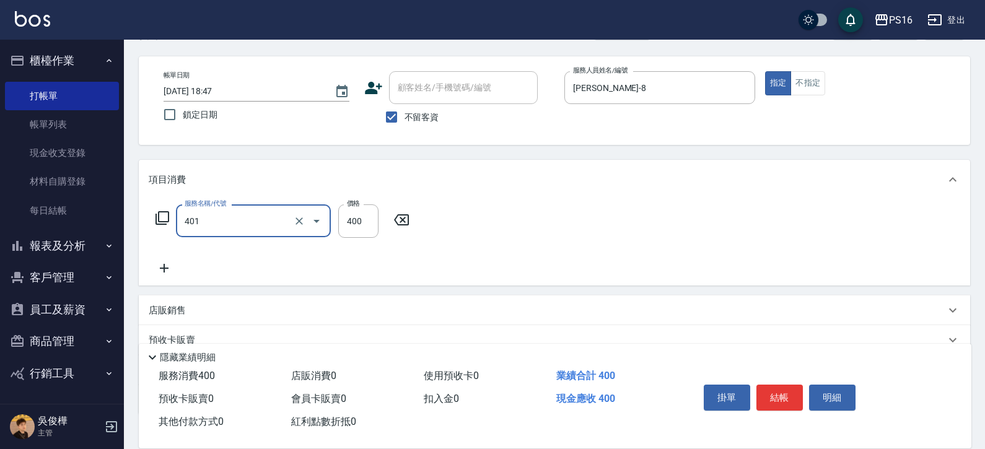
type input "剪髮(401)"
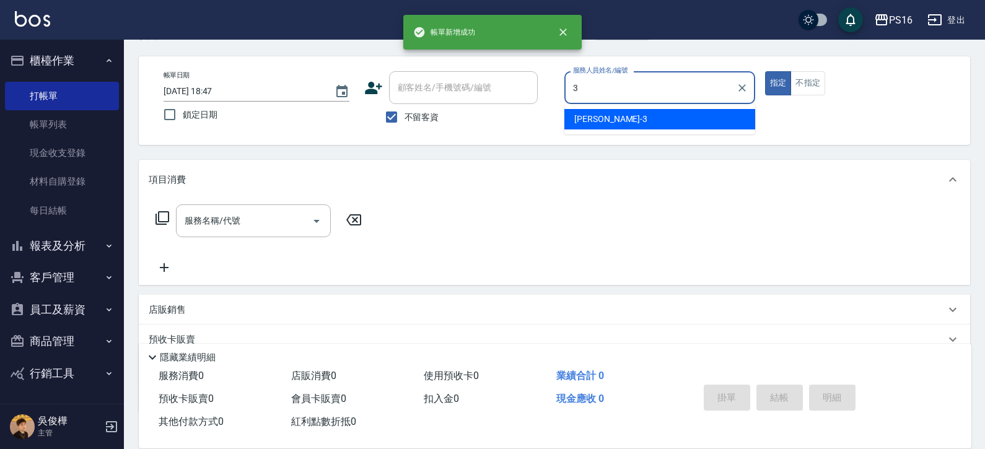
type input "簡伃伶-3"
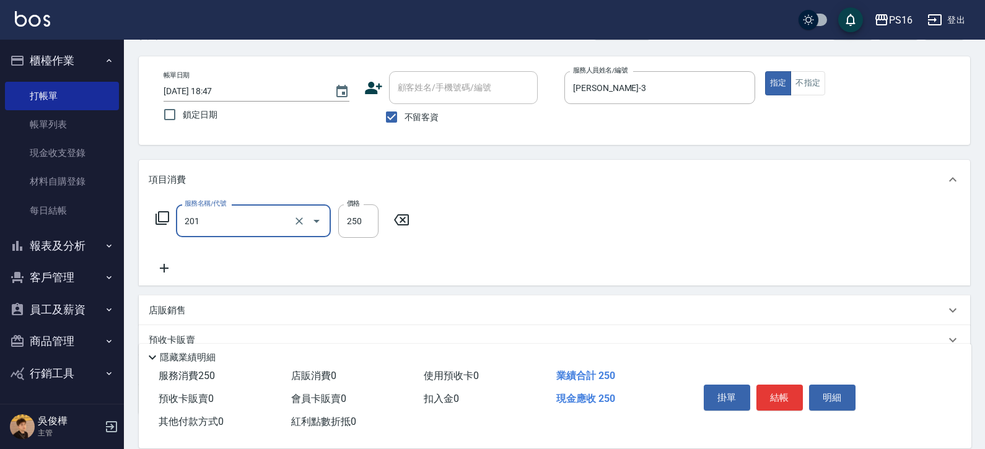
type input "洗髮(201)"
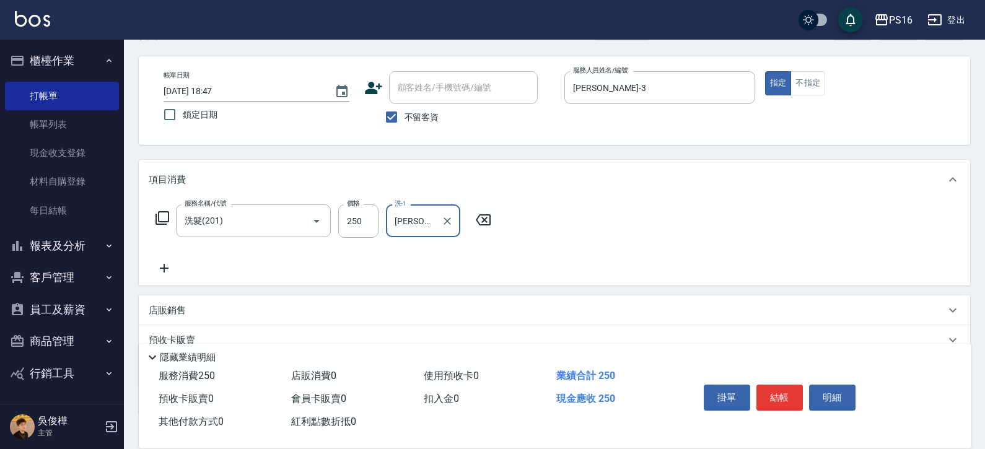
type input "簡伃伶-3"
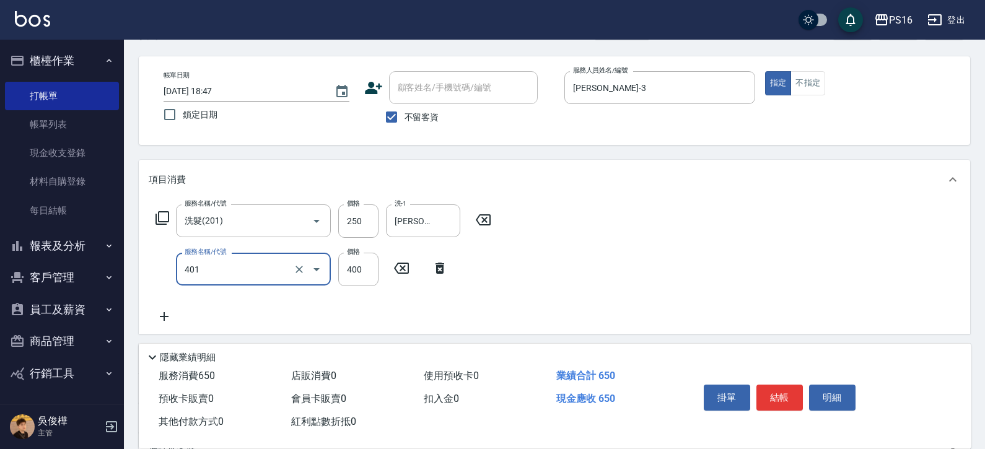
type input "剪髮(401)"
type input "150"
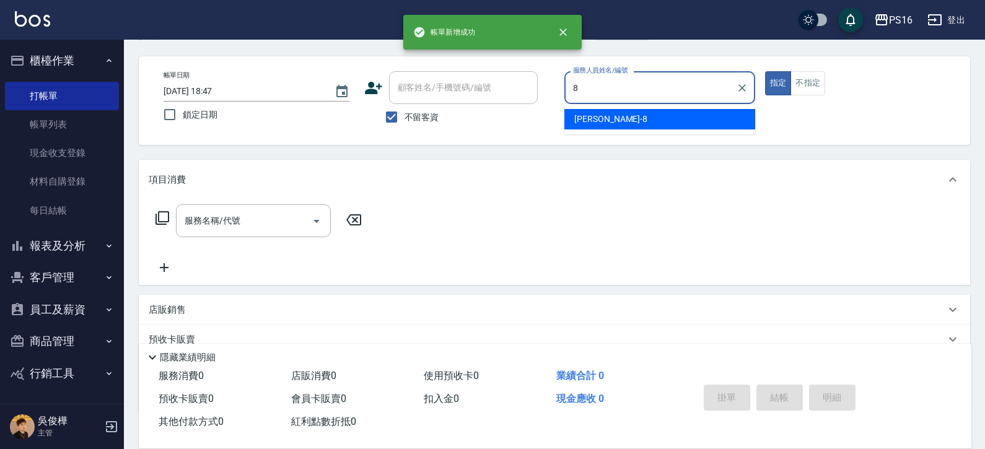
type input "簡君文-8"
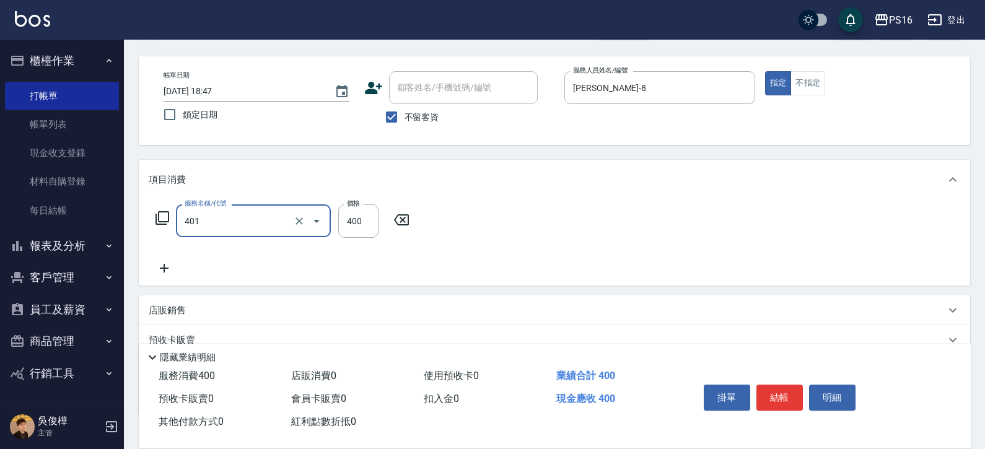
type input "剪髮(401)"
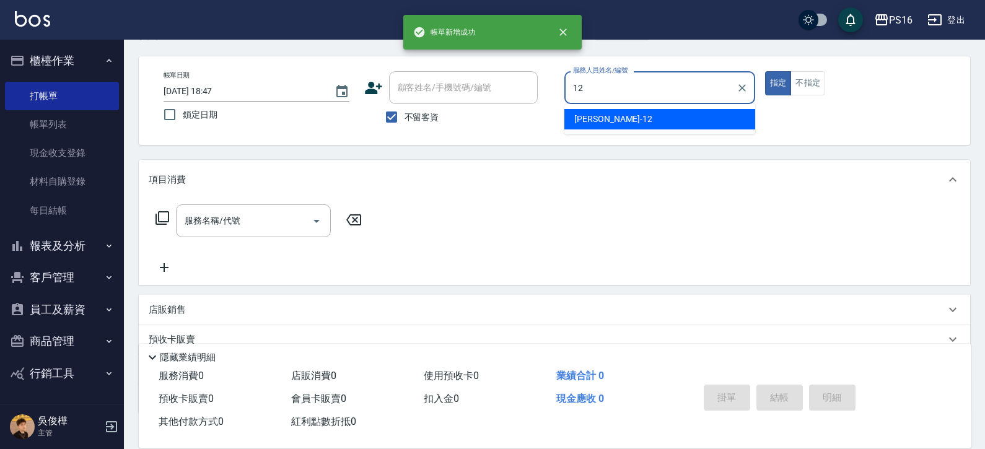
type input "林俞萱-12"
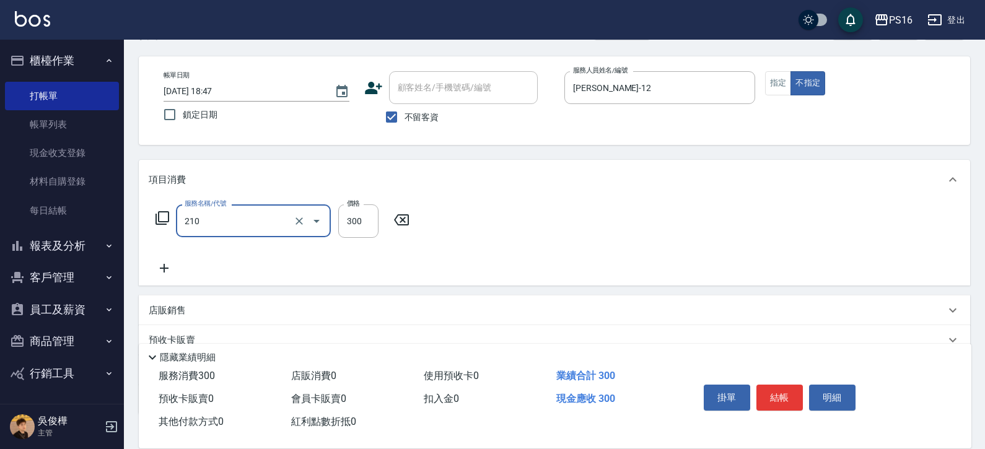
type input "歐娜洗髮精(210)"
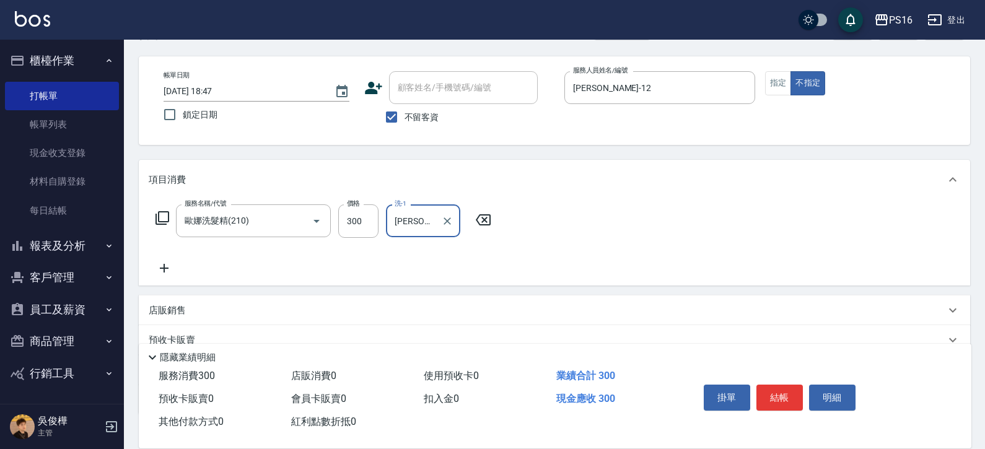
type input "程孜揚-24"
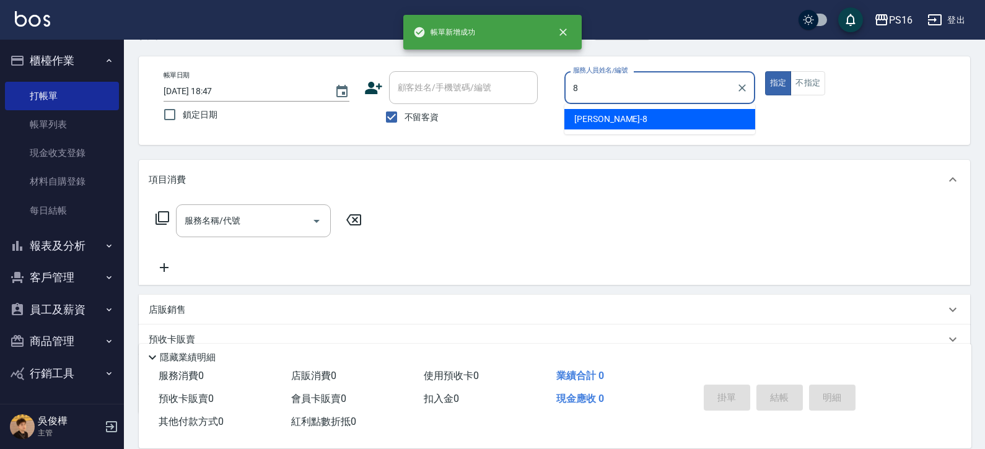
type input "簡君文-8"
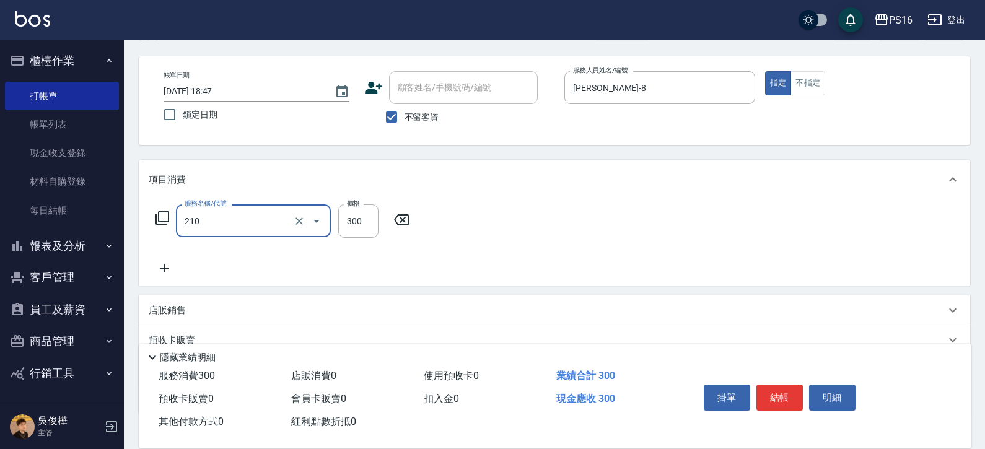
type input "歐娜洗髮精(210)"
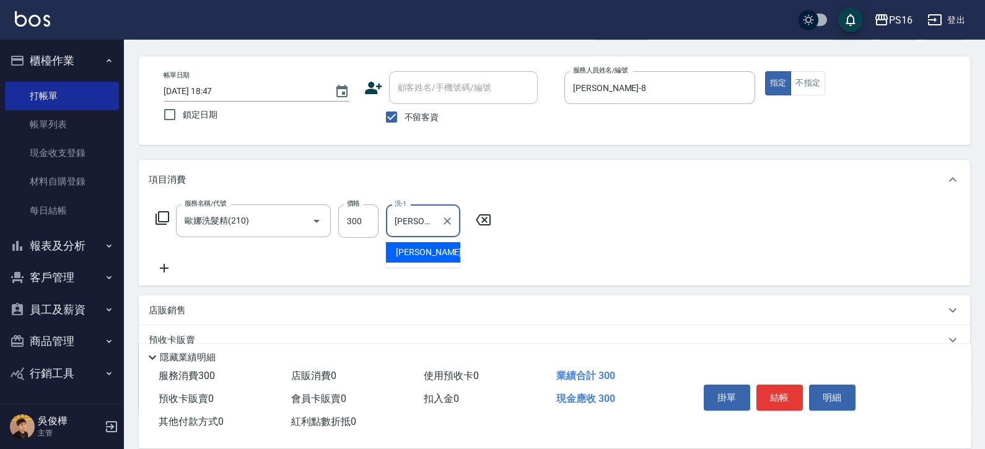
type input "黃姿庭-20"
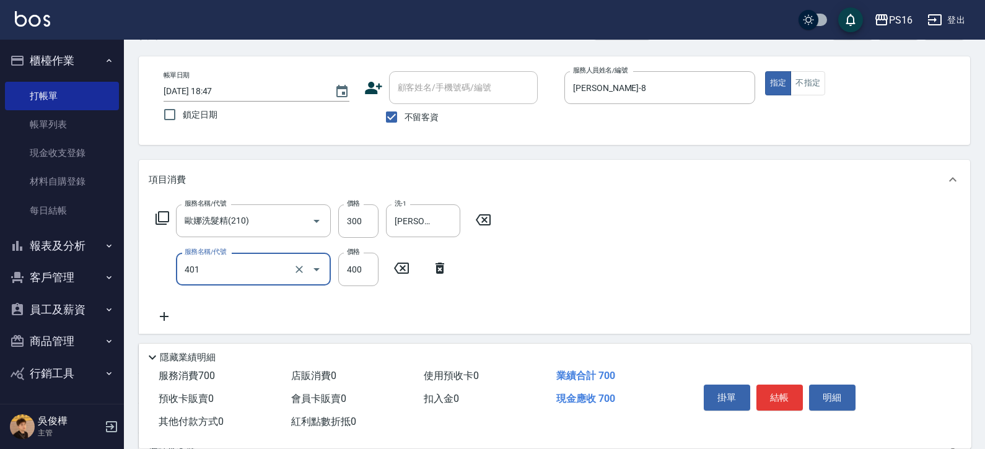
type input "剪髮(401)"
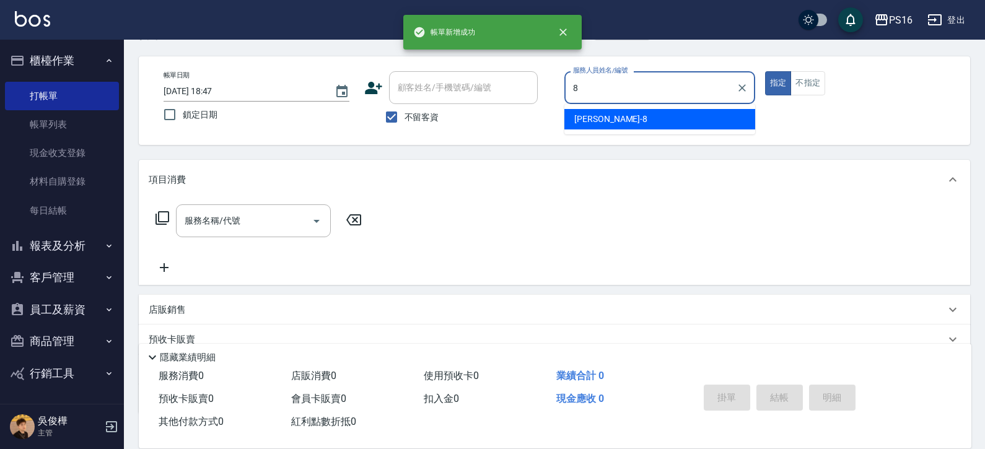
type input "簡君文-8"
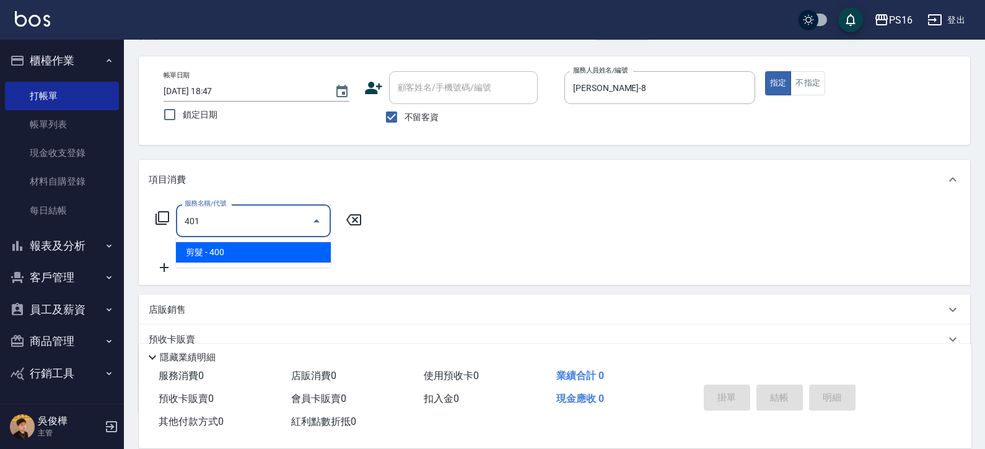
type input "剪髮(401)"
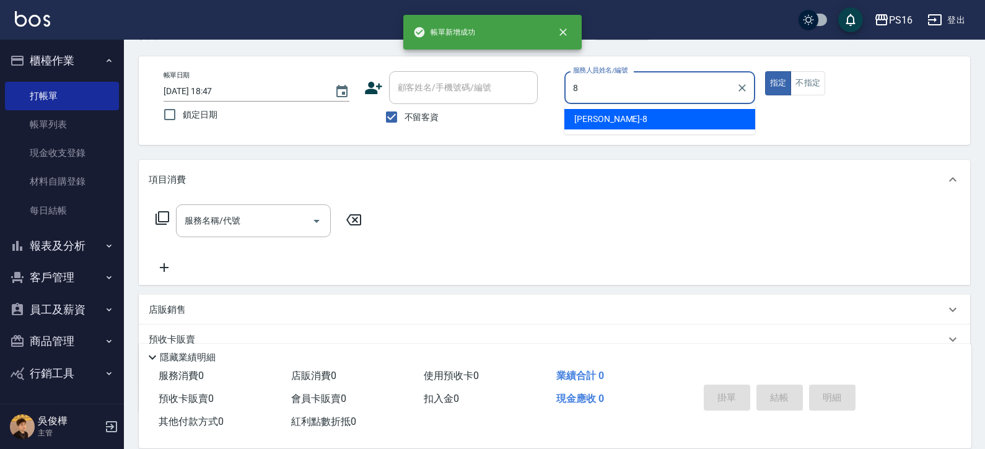
type input "簡君文-8"
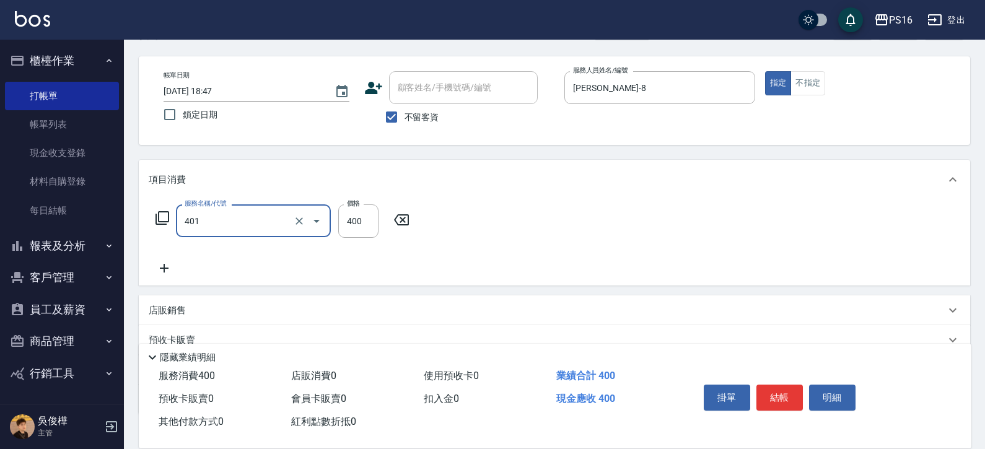
type input "剪髮(401)"
type input "300"
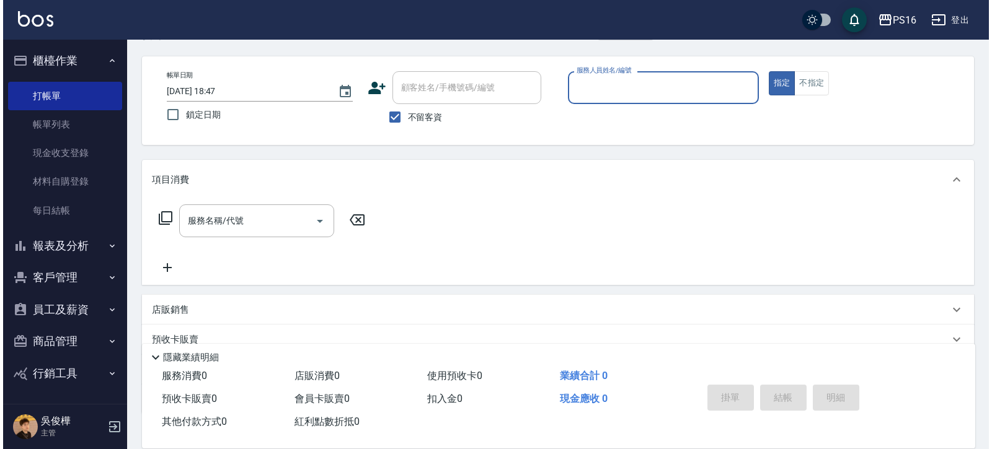
scroll to position [0, 0]
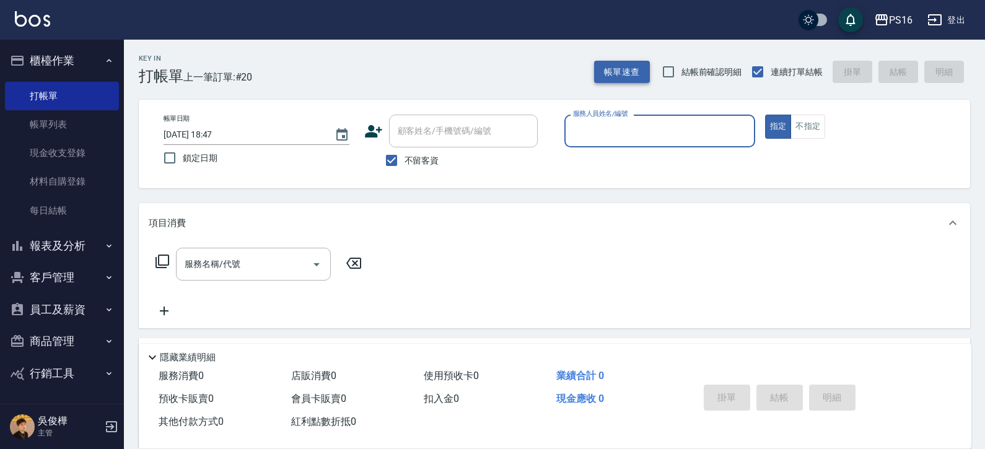
click at [635, 80] on button "帳單速查" at bounding box center [622, 72] width 56 height 23
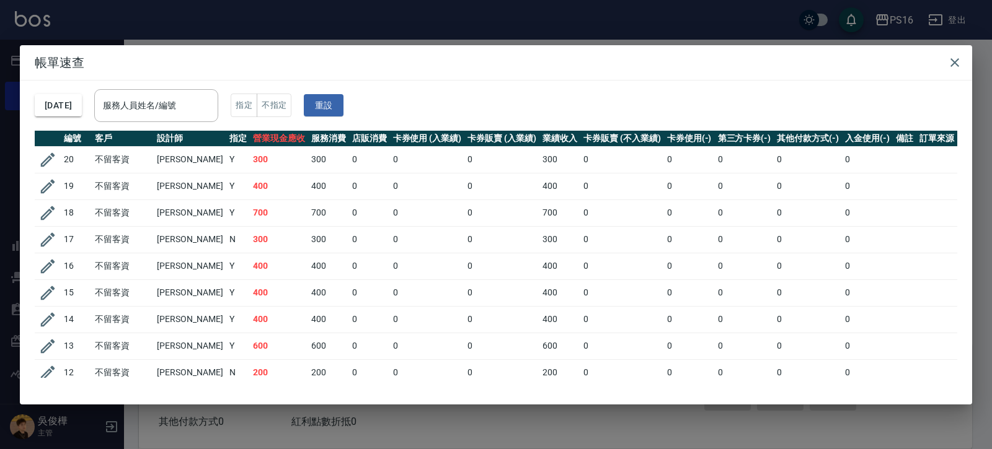
click at [188, 102] on input "服務人員姓名/編號" at bounding box center [156, 106] width 113 height 22
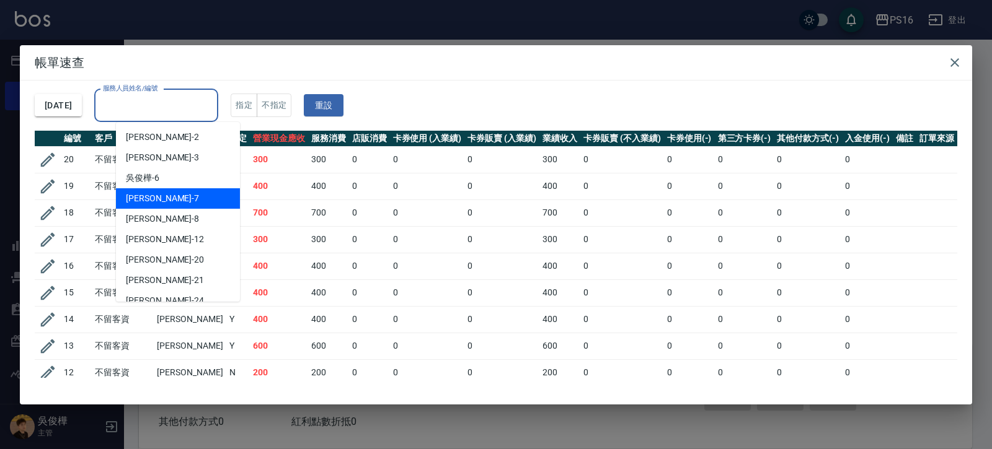
click at [174, 190] on div "張惠娟 -7" at bounding box center [178, 198] width 124 height 20
type input "張惠娟-7"
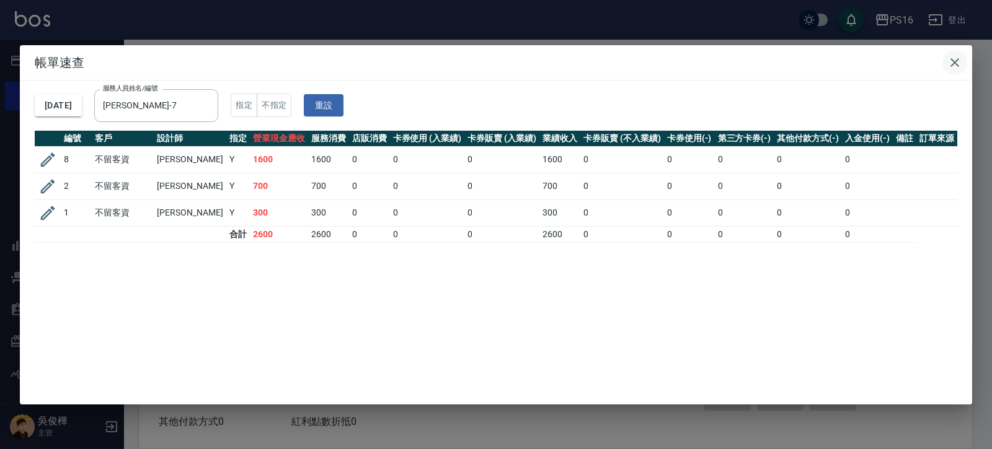
click at [967, 61] on h2 "帳單速查" at bounding box center [496, 62] width 952 height 35
click at [959, 59] on icon "button" at bounding box center [954, 62] width 15 height 15
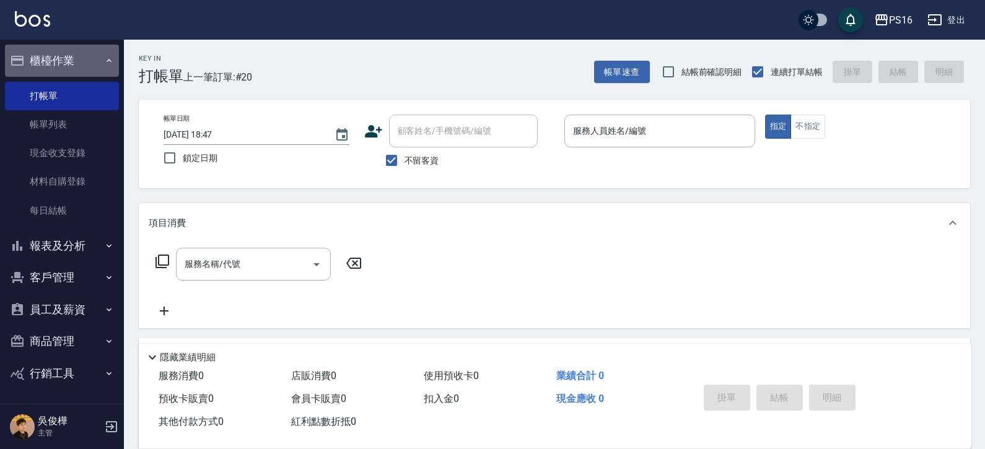
click at [98, 56] on button "櫃檯作業" at bounding box center [62, 61] width 114 height 32
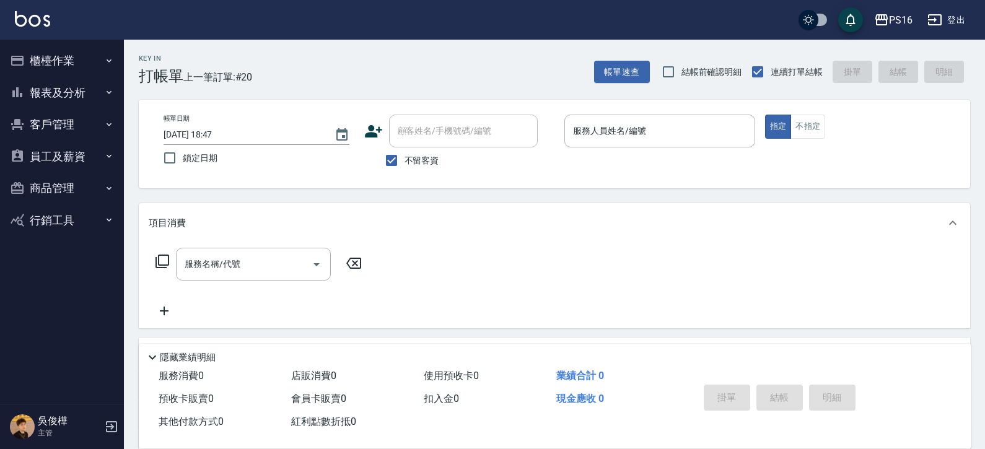
click at [89, 61] on button "櫃檯作業" at bounding box center [62, 61] width 114 height 32
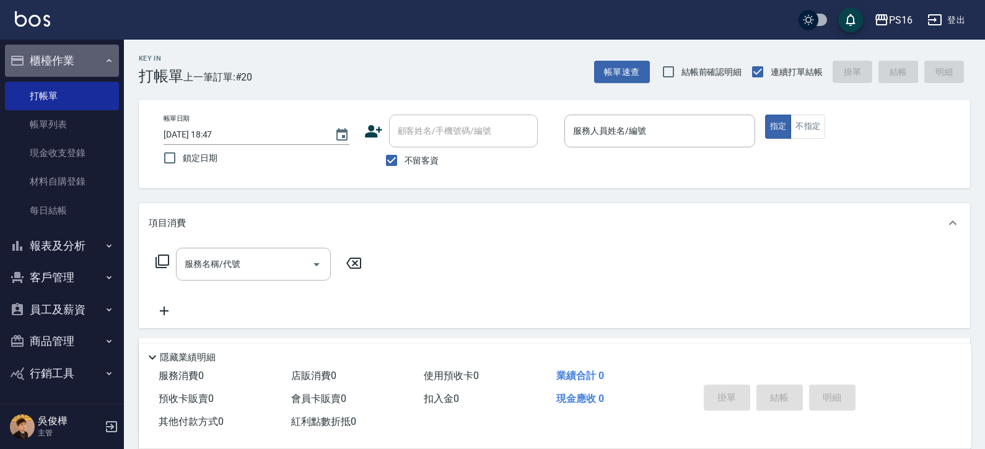
drag, startPoint x: 86, startPoint y: 56, endPoint x: 87, endPoint y: 71, distance: 14.9
click at [86, 56] on button "櫃檯作業" at bounding box center [62, 61] width 114 height 32
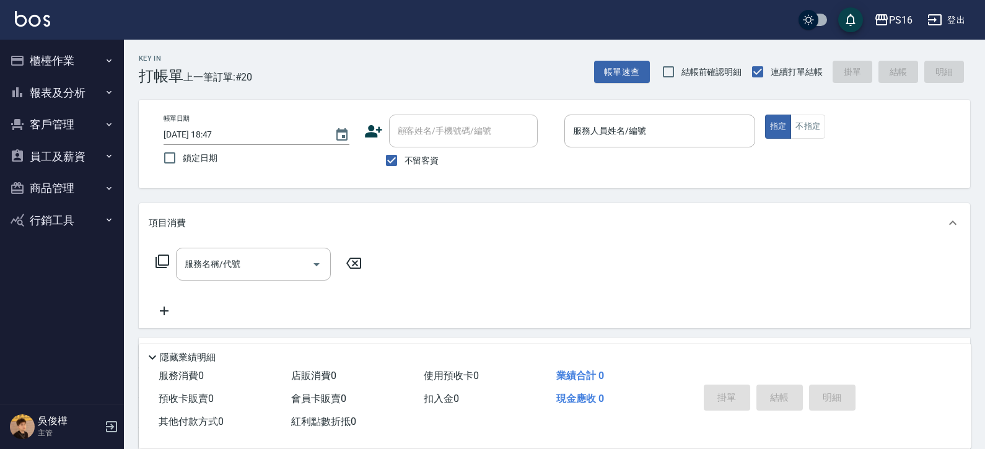
click at [81, 91] on button "報表及分析" at bounding box center [62, 93] width 114 height 32
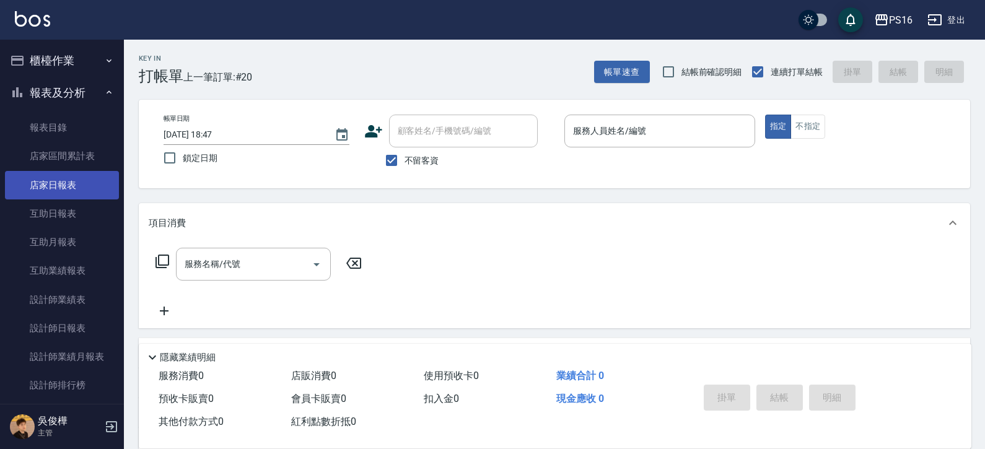
click at [54, 187] on link "店家日報表" at bounding box center [62, 185] width 114 height 29
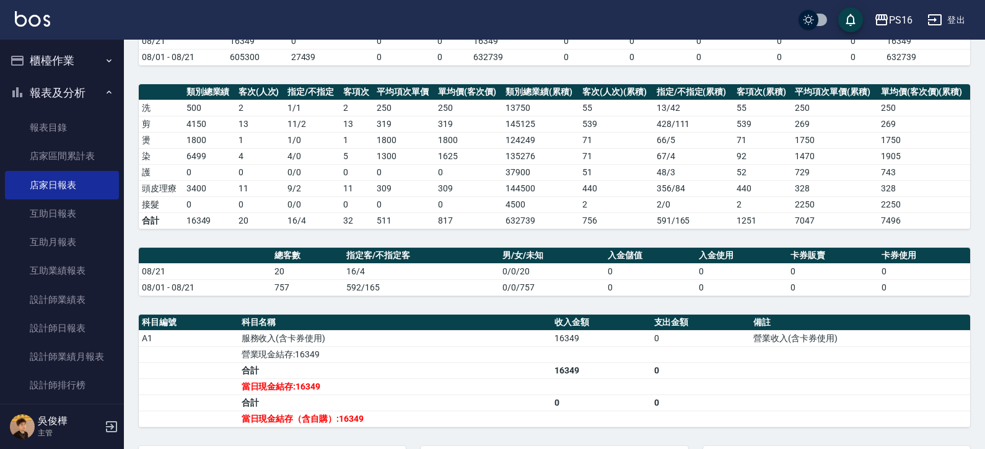
scroll to position [130, 0]
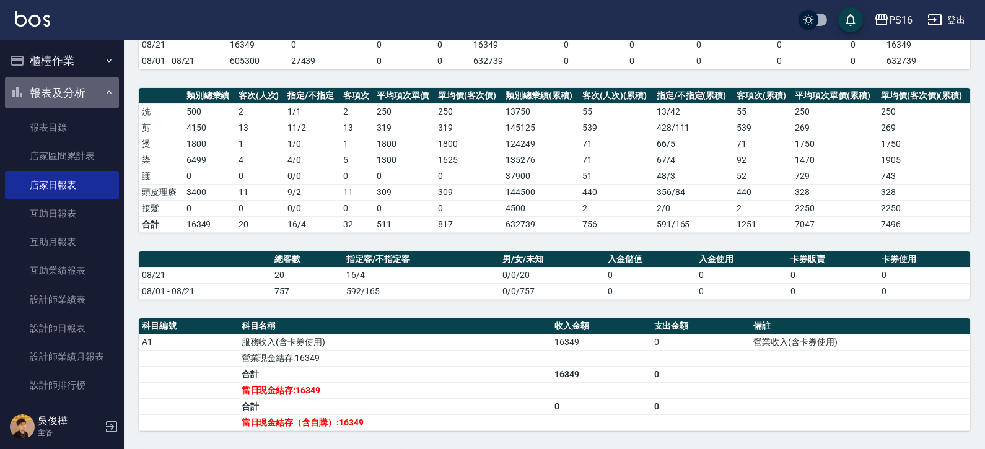
click at [78, 99] on button "報表及分析" at bounding box center [62, 93] width 114 height 32
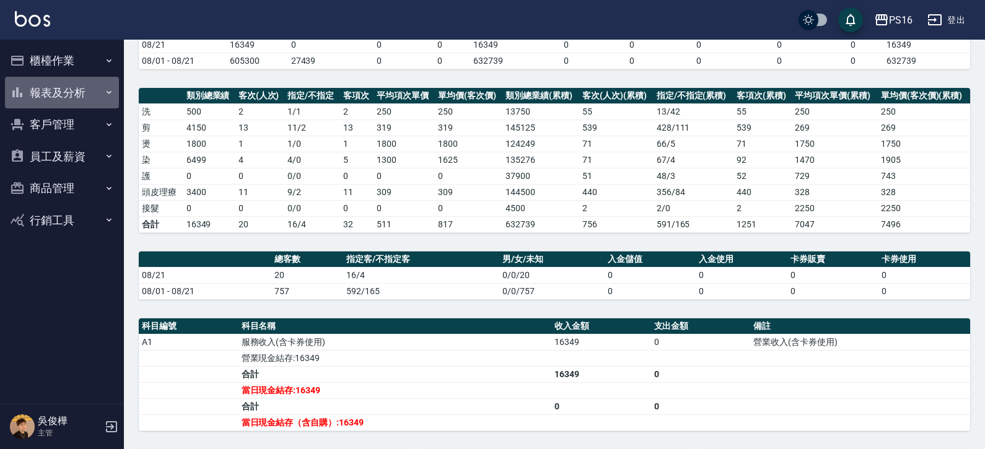
click at [48, 92] on button "報表及分析" at bounding box center [62, 93] width 114 height 32
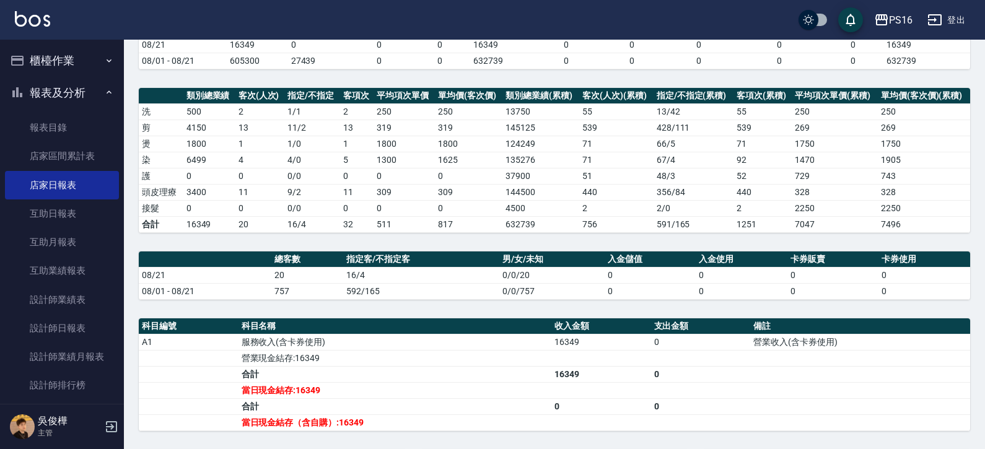
click at [97, 92] on button "報表及分析" at bounding box center [62, 93] width 114 height 32
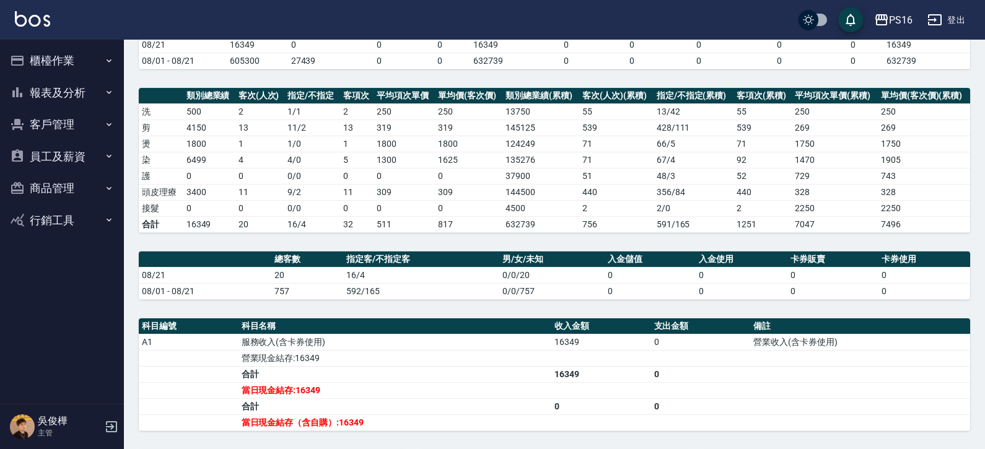
click at [95, 68] on button "櫃檯作業" at bounding box center [62, 61] width 114 height 32
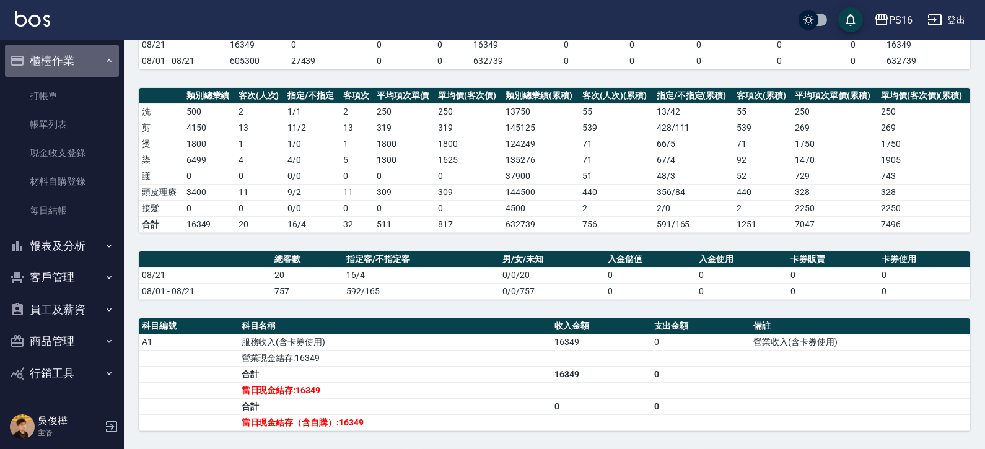
drag, startPoint x: 73, startPoint y: 55, endPoint x: 70, endPoint y: 69, distance: 14.5
click at [73, 57] on button "櫃檯作業" at bounding box center [62, 61] width 114 height 32
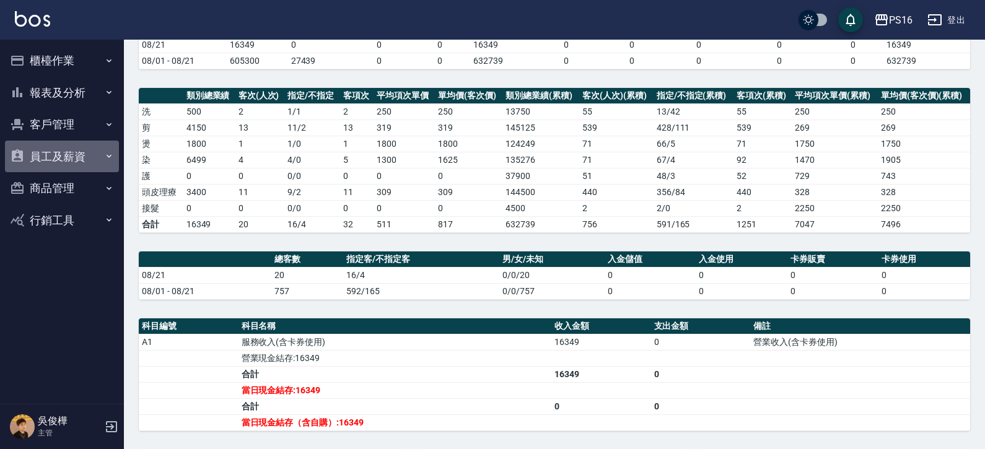
click at [87, 163] on button "員工及薪資" at bounding box center [62, 157] width 114 height 32
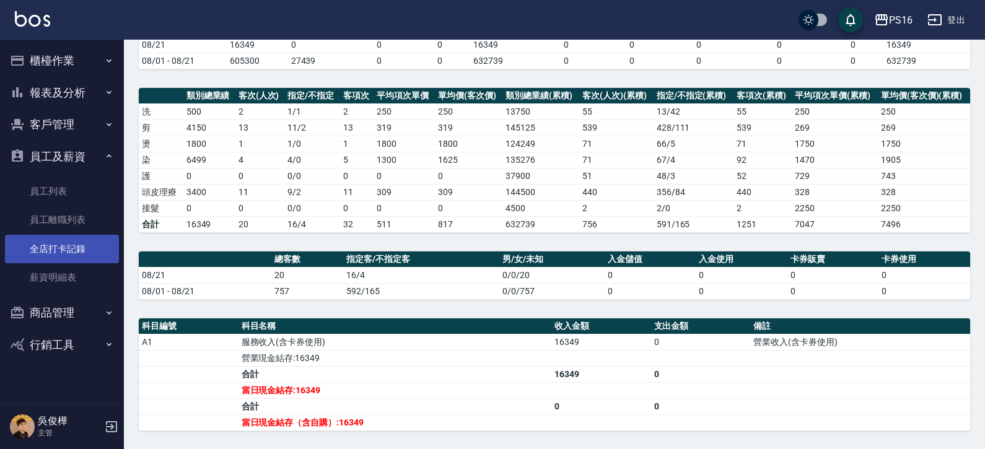
click at [70, 258] on link "全店打卡記錄" at bounding box center [62, 249] width 114 height 29
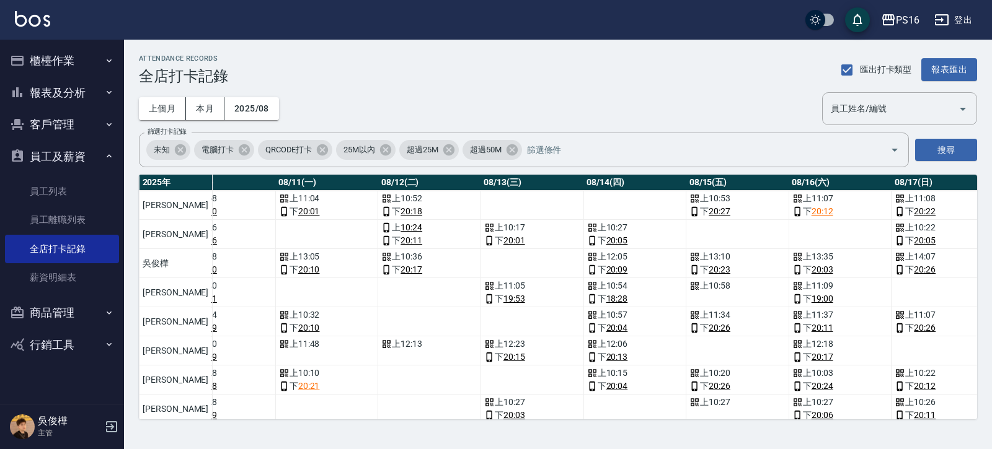
scroll to position [0, 1101]
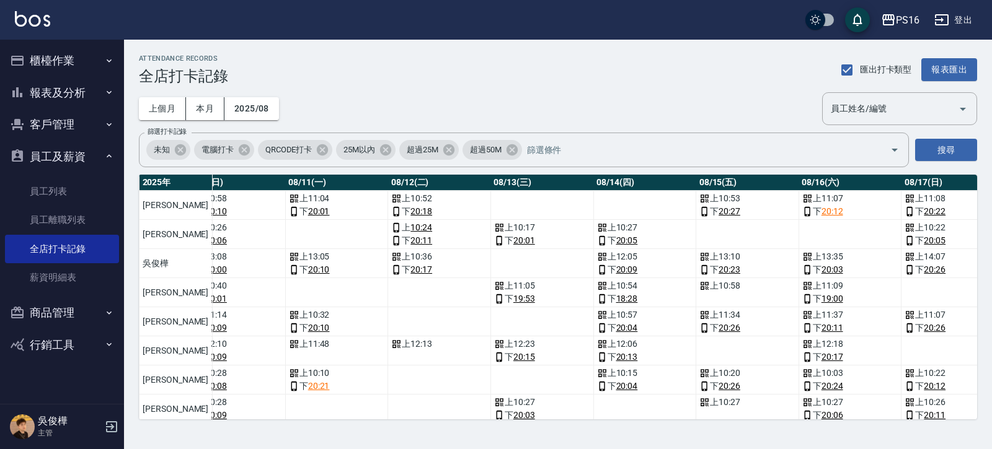
drag, startPoint x: 565, startPoint y: 425, endPoint x: 497, endPoint y: 428, distance: 67.6
click at [496, 428] on div "ATTENDANCE RECORDS 全店打卡記錄 匯出打卡類型 報表匯出 上個月 本月 2025/08 員工姓名/編號 員工姓名/編號 篩選打卡記錄 未知 …" at bounding box center [558, 237] width 868 height 395
click at [486, 440] on div "ATTENDANCE RECORDS 全店打卡記錄 匯出打卡類型 報表匯出 上個月 本月 2025/08 員工姓名/編號 員工姓名/編號 篩選打卡記錄 未知 …" at bounding box center [496, 224] width 992 height 449
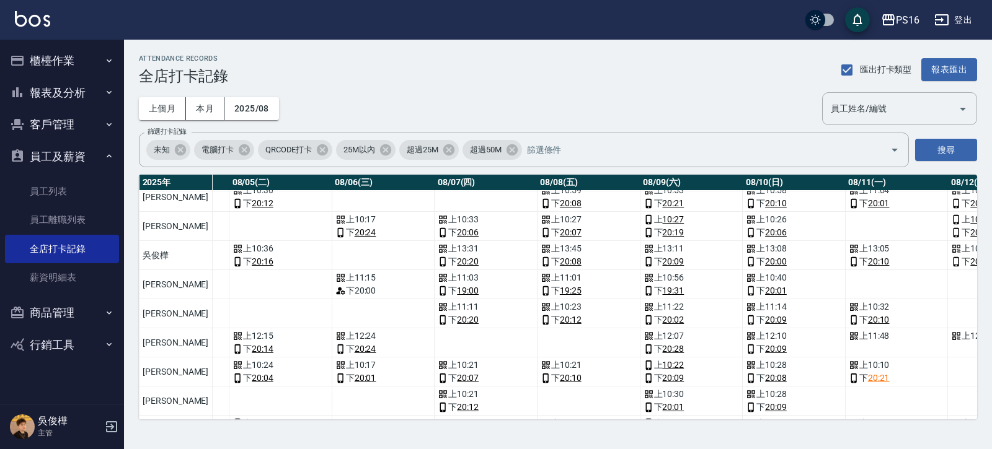
scroll to position [0, 542]
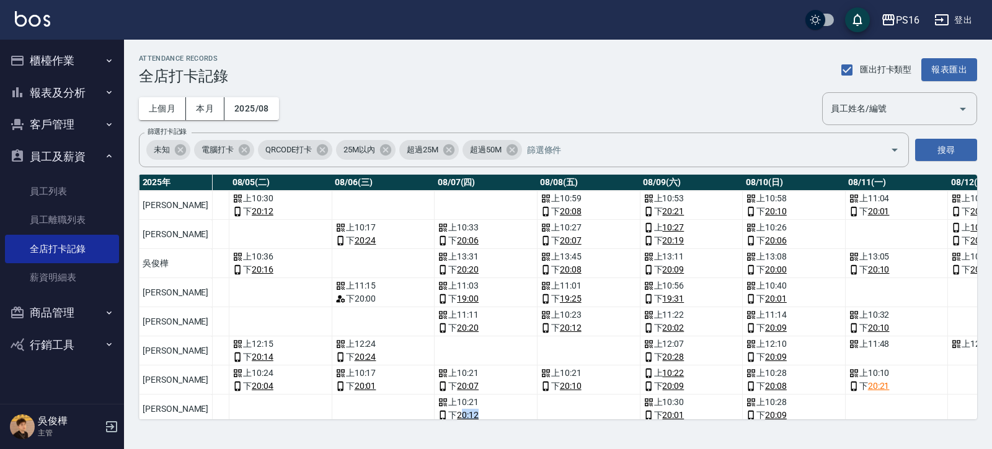
drag, startPoint x: 423, startPoint y: 421, endPoint x: 466, endPoint y: 421, distance: 42.8
click at [490, 423] on div "ATTENDANCE RECORDS 全店打卡記錄 匯出打卡類型 報表匯出 上個月 本月 2025/08 員工姓名/編號 員工姓名/編號 篩選打卡記錄 未知 …" at bounding box center [558, 237] width 868 height 395
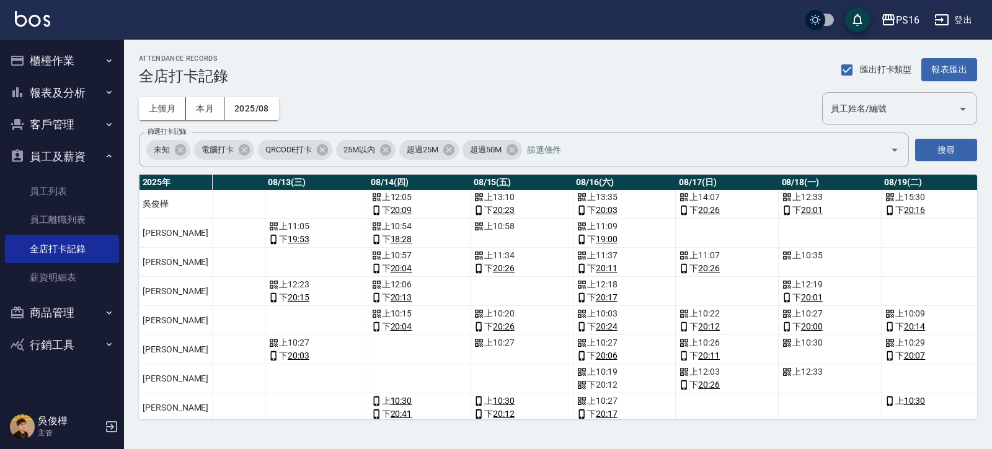
scroll to position [59, 1301]
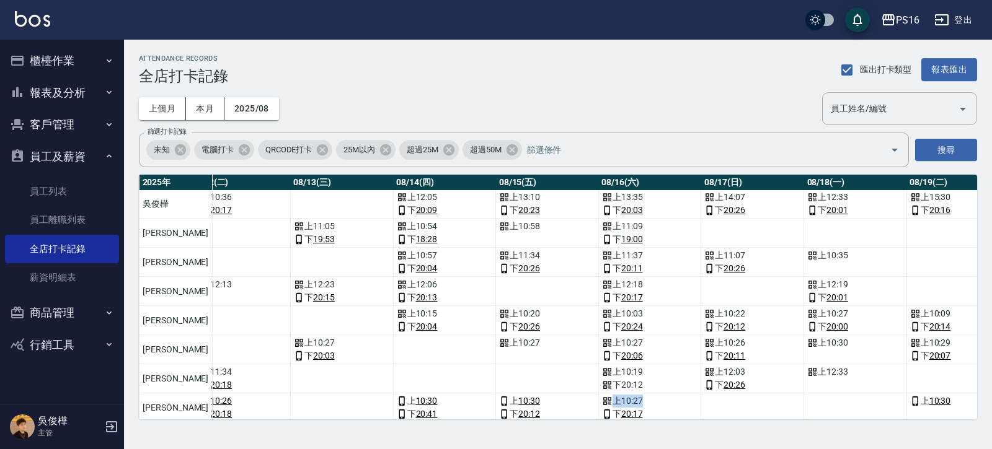
drag, startPoint x: 548, startPoint y: 422, endPoint x: 578, endPoint y: 423, distance: 29.8
click at [578, 423] on div "ATTENDANCE RECORDS 全店打卡記錄 匯出打卡類型 報表匯出 上個月 本月 2025/08 員工姓名/編號 員工姓名/編號 篩選打卡記錄 未知 …" at bounding box center [558, 237] width 868 height 395
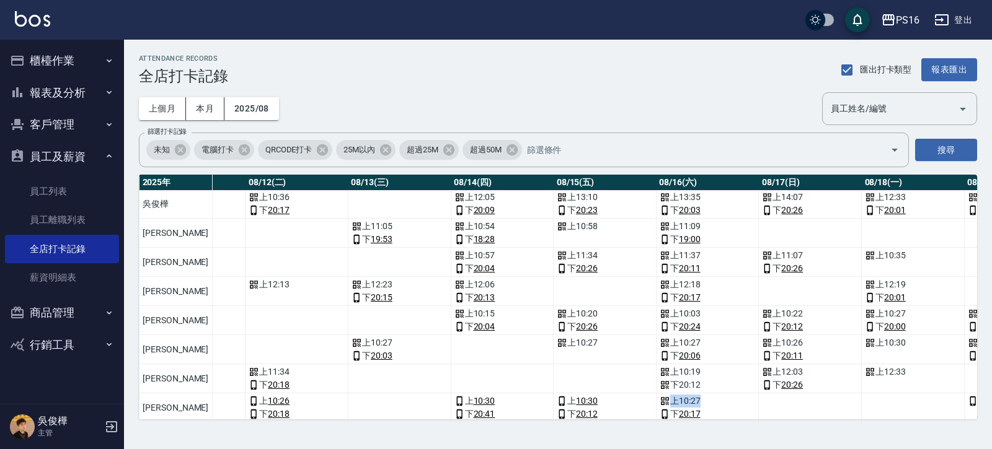
scroll to position [72, 1244]
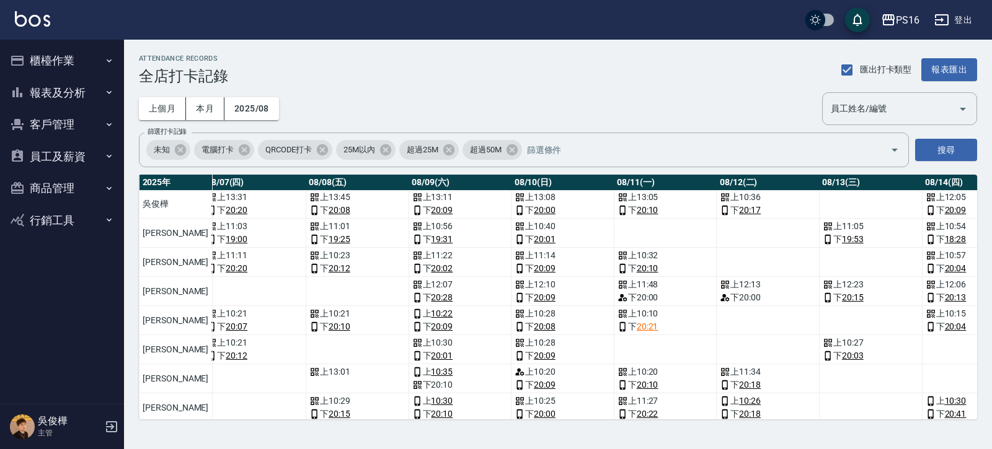
scroll to position [65, 773]
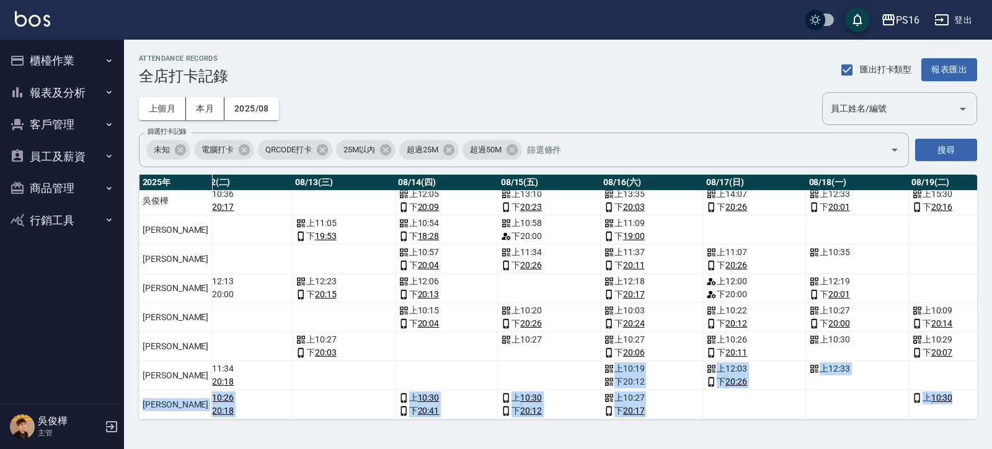
drag, startPoint x: 977, startPoint y: 367, endPoint x: 970, endPoint y: 409, distance: 42.0
click at [970, 409] on div "ATTENDANCE RECORDS 全店打卡記錄 匯出打卡類型 報表匯出 上個月 本月 2025/08 員工姓名/編號 員工姓名/編號 篩選打卡記錄 未知 …" at bounding box center [558, 237] width 868 height 395
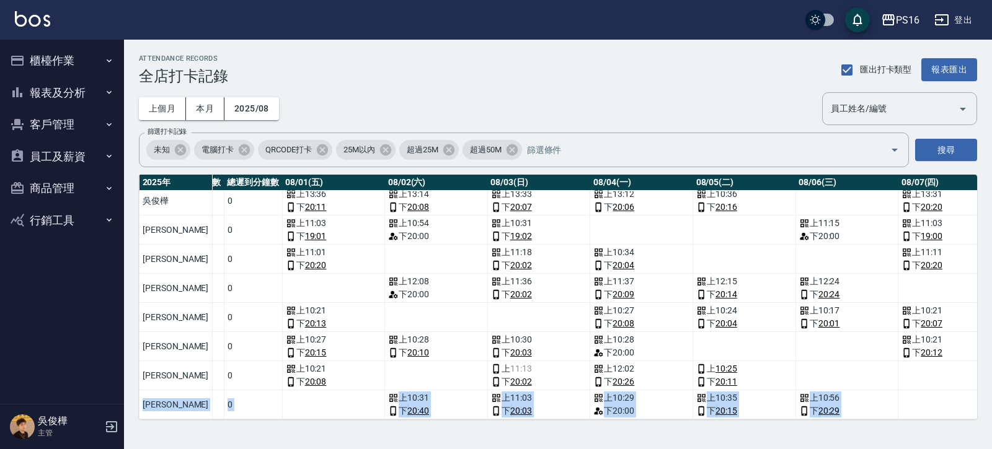
scroll to position [72, 0]
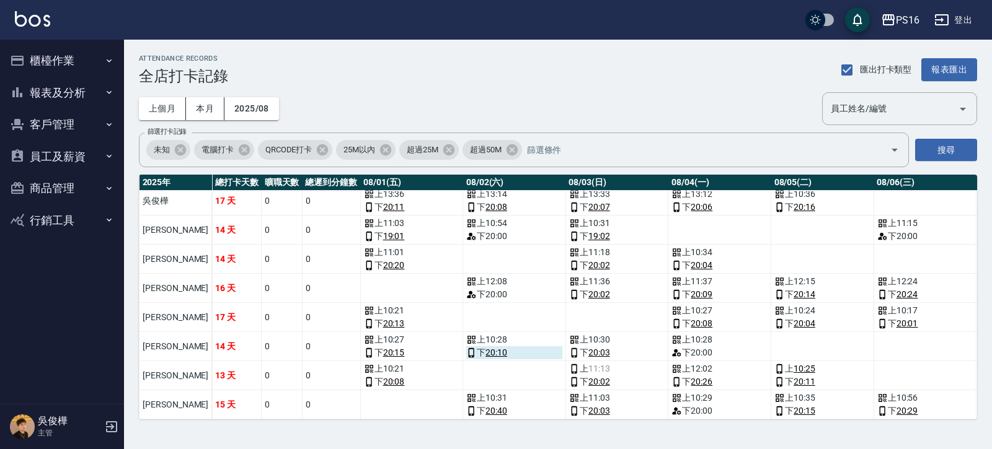
click at [516, 346] on div "下 20:10" at bounding box center [514, 352] width 96 height 13
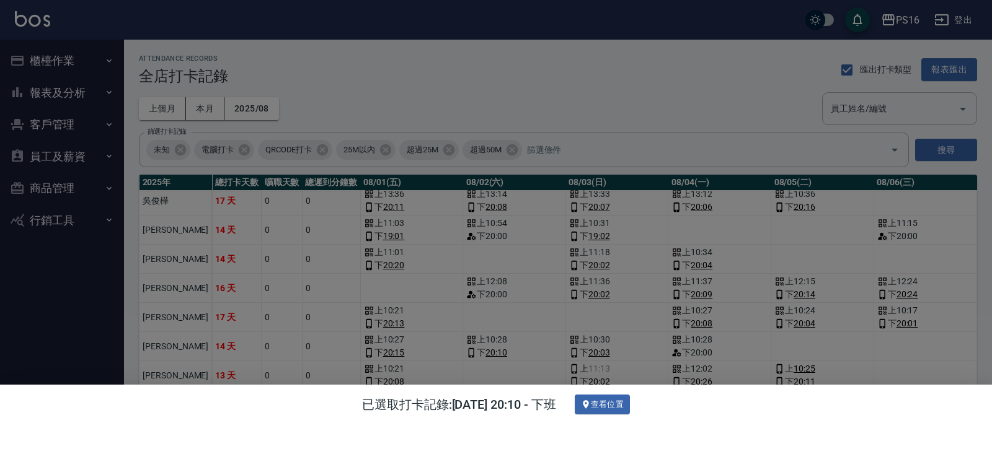
drag, startPoint x: 701, startPoint y: 160, endPoint x: 698, endPoint y: 183, distance: 23.1
click at [701, 161] on div at bounding box center [496, 224] width 992 height 449
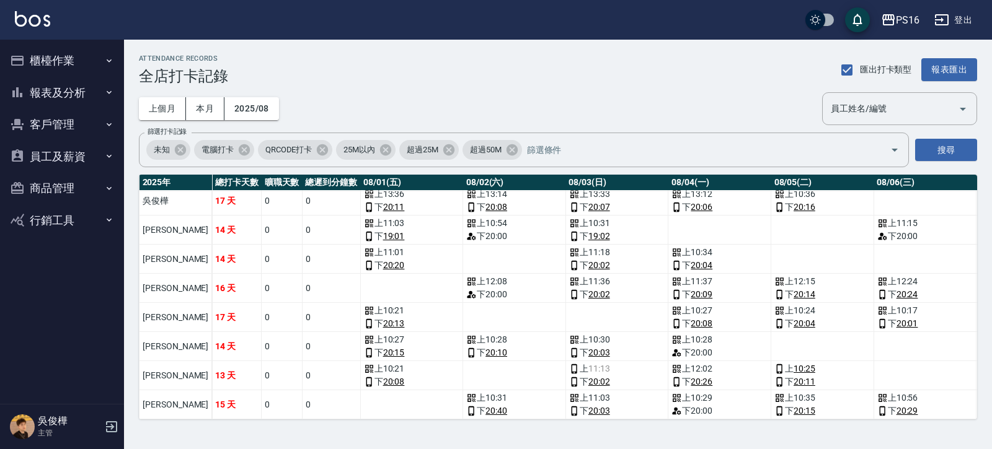
drag, startPoint x: 304, startPoint y: 425, endPoint x: 327, endPoint y: 426, distance: 23.0
click at [331, 426] on div "ATTENDANCE RECORDS 全店打卡記錄 匯出打卡類型 報表匯出 上個月 本月 2025/08 員工姓名/編號 員工姓名/編號 篩選打卡記錄 未知 …" at bounding box center [558, 237] width 868 height 395
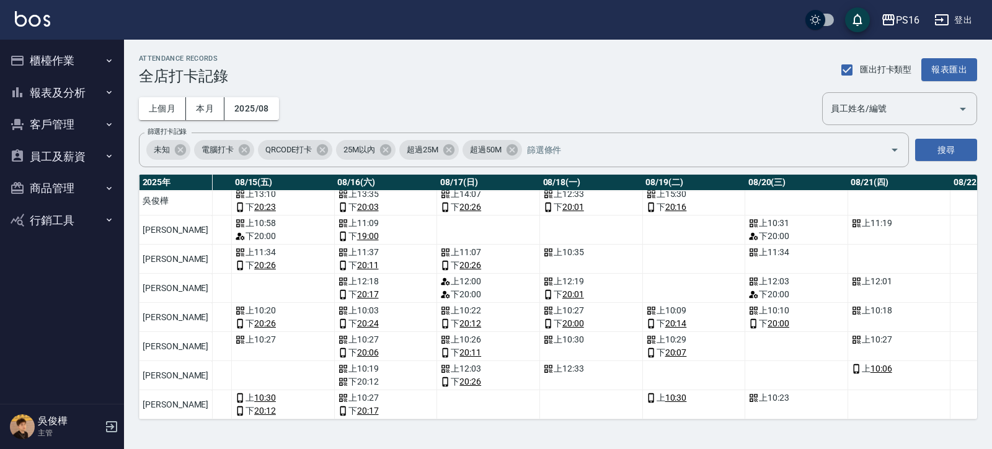
scroll to position [72, 1405]
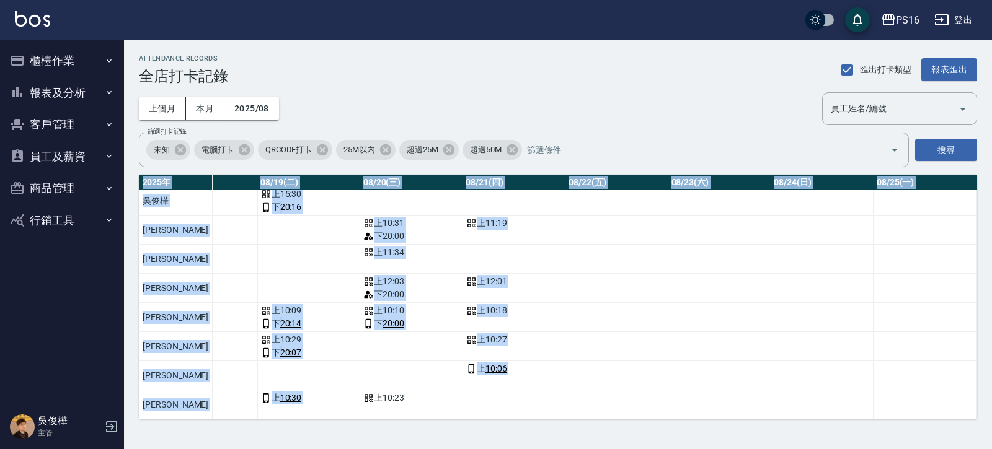
drag, startPoint x: 970, startPoint y: 391, endPoint x: 973, endPoint y: 431, distance: 39.8
click at [973, 431] on div "ATTENDANCE RECORDS 全店打卡記錄 匯出打卡類型 報表匯出 上個月 本月 2025/08 員工姓名/編號 員工姓名/編號 篩選打卡記錄 未知 …" at bounding box center [558, 237] width 868 height 395
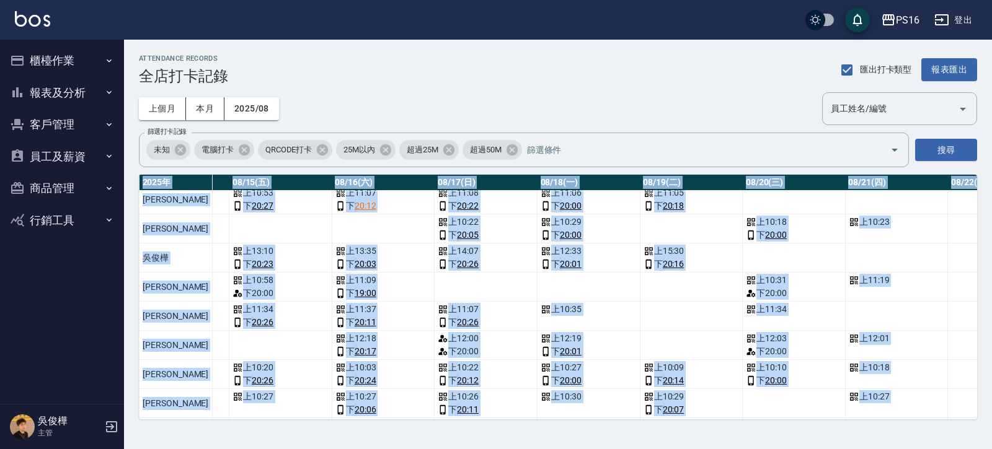
scroll to position [0, 1568]
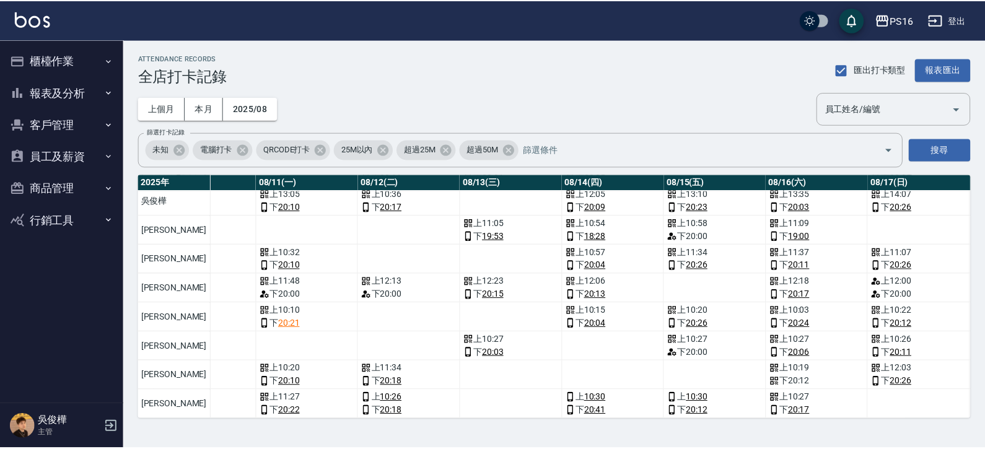
scroll to position [72, 1126]
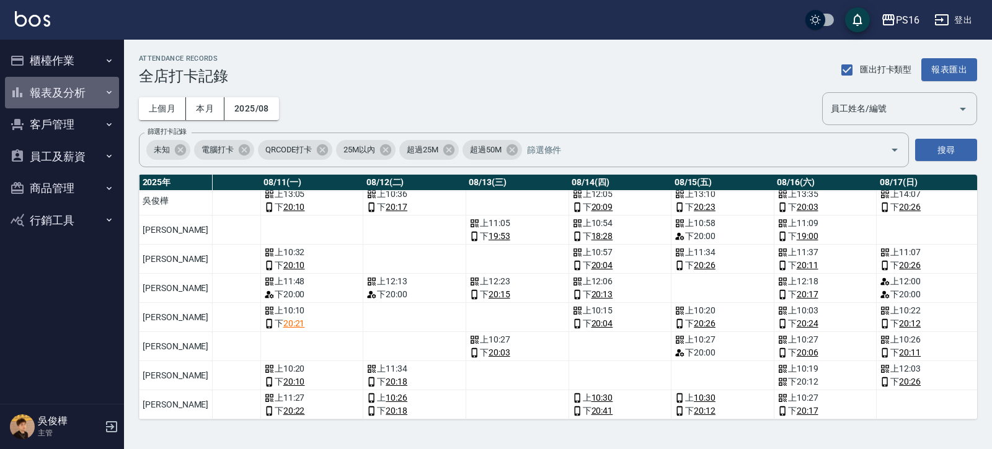
click at [64, 82] on button "報表及分析" at bounding box center [62, 93] width 114 height 32
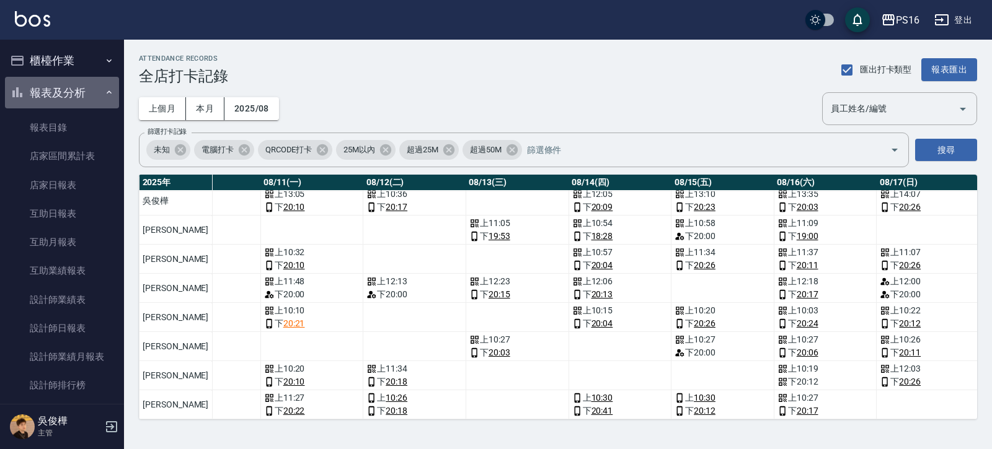
click at [84, 100] on button "報表及分析" at bounding box center [62, 93] width 114 height 32
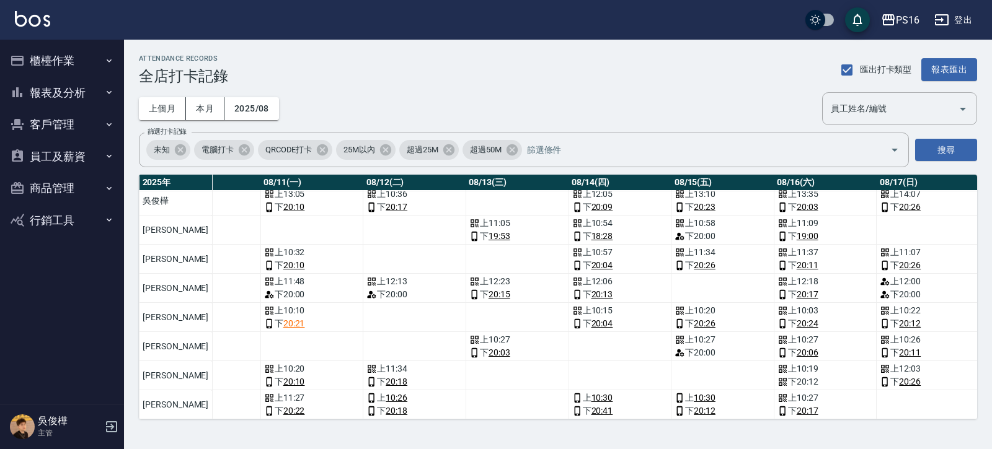
click at [95, 67] on button "櫃檯作業" at bounding box center [62, 61] width 114 height 32
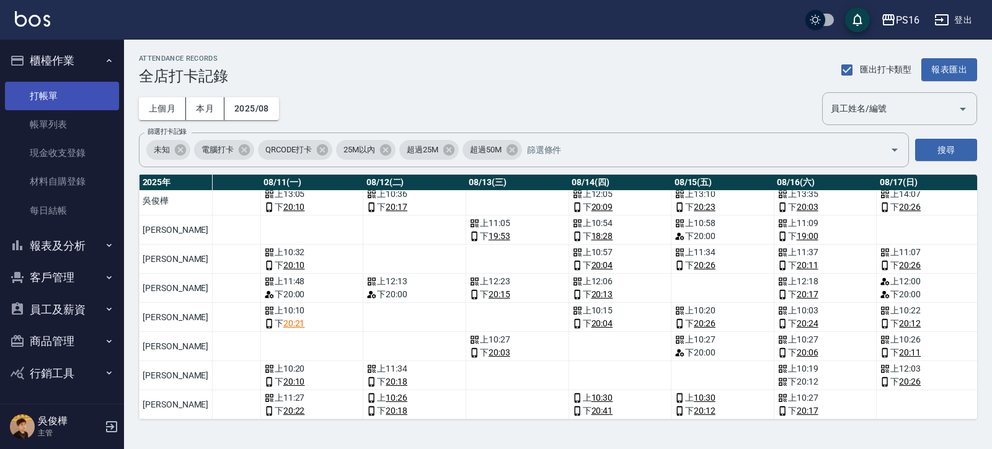
click at [87, 92] on link "打帳單" at bounding box center [62, 96] width 114 height 29
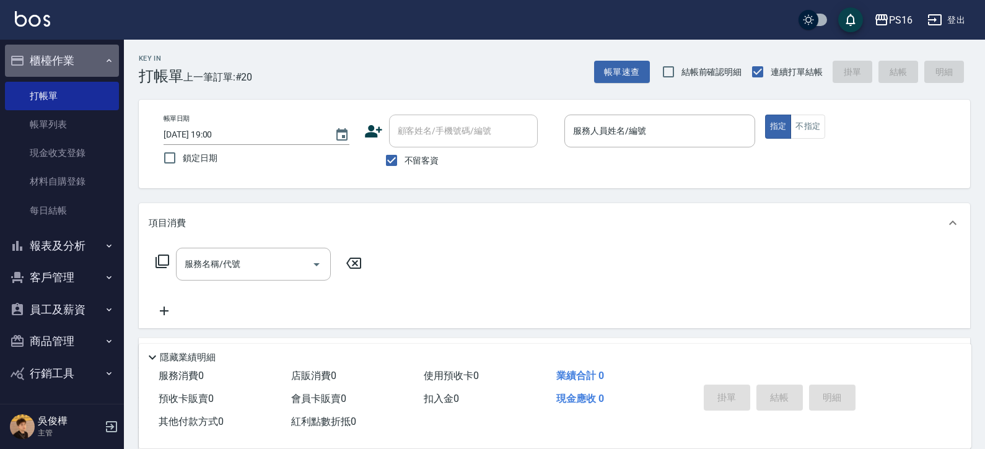
click at [97, 64] on button "櫃檯作業" at bounding box center [62, 61] width 114 height 32
